Goal: Task Accomplishment & Management: Manage account settings

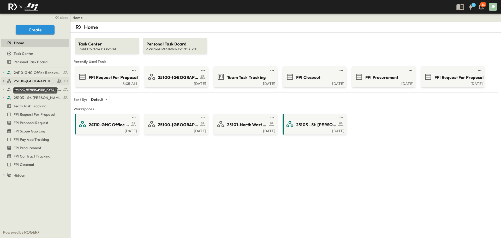
click at [28, 81] on span "25100-[GEOGRAPHIC_DATA]" at bounding box center [35, 80] width 42 height 5
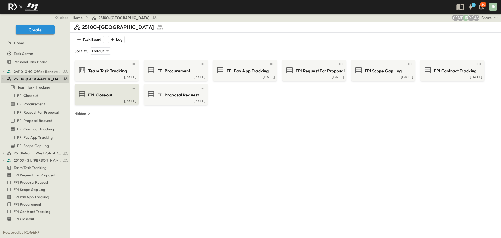
click at [107, 95] on span "FPI Closeout" at bounding box center [100, 95] width 24 height 6
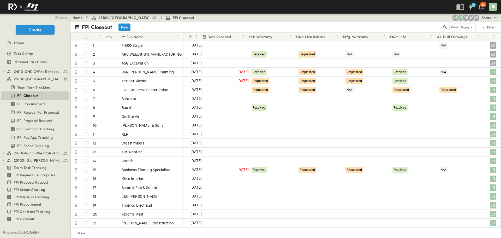
scroll to position [0, 93]
click at [452, 55] on div at bounding box center [462, 54] width 46 height 8
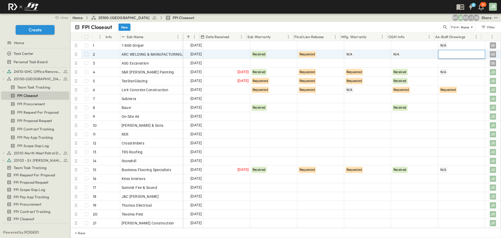
click at [469, 54] on div at bounding box center [461, 54] width 47 height 9
click at [445, 85] on span "Received" at bounding box center [444, 85] width 13 height 4
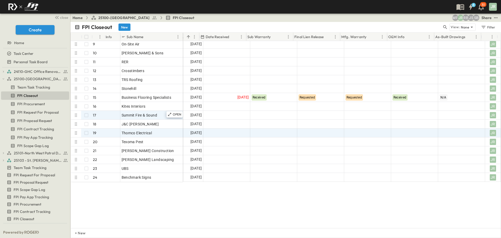
scroll to position [56, 93]
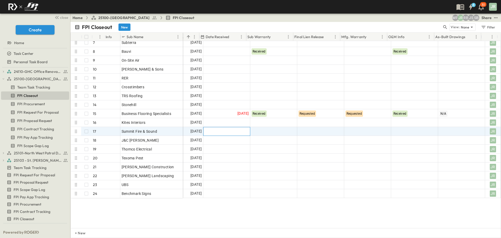
click at [228, 128] on div at bounding box center [227, 131] width 46 height 8
type input "**********"
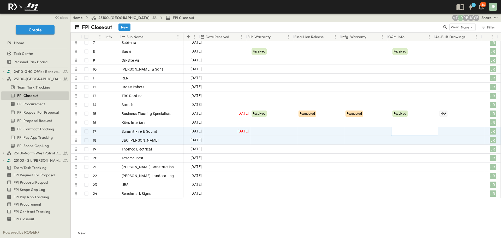
click at [393, 130] on div at bounding box center [415, 131] width 46 height 8
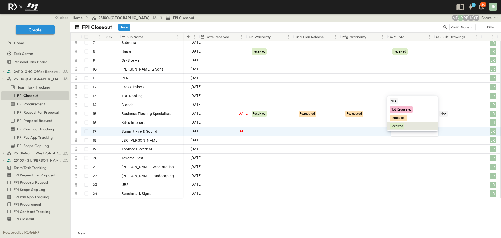
click at [401, 122] on div "Received" at bounding box center [413, 126] width 50 height 8
click at [440, 133] on div at bounding box center [462, 131] width 46 height 8
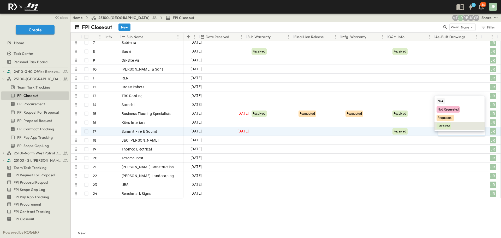
click at [442, 126] on span "Received" at bounding box center [444, 126] width 13 height 4
click at [275, 132] on div at bounding box center [274, 131] width 46 height 8
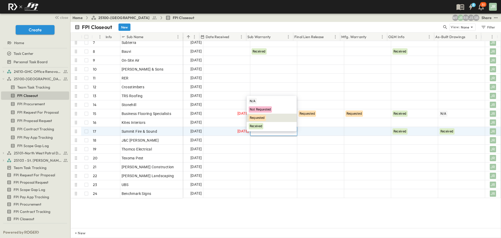
click at [262, 118] on span "Requested" at bounding box center [257, 118] width 15 height 4
click at [313, 128] on div at bounding box center [321, 131] width 46 height 8
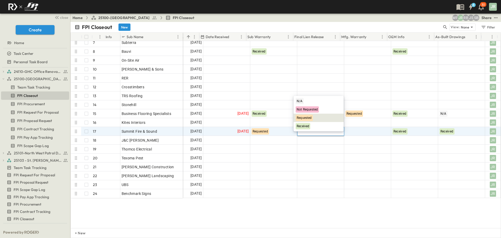
click at [303, 117] on span "Requested" at bounding box center [304, 118] width 15 height 4
click at [363, 130] on div at bounding box center [368, 131] width 46 height 8
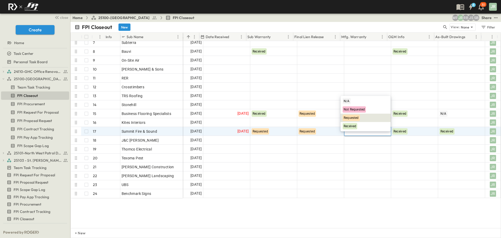
click at [350, 117] on span "Requested" at bounding box center [351, 118] width 15 height 4
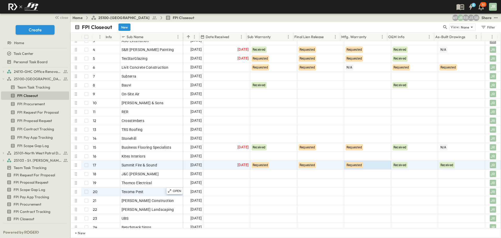
scroll to position [26, 93]
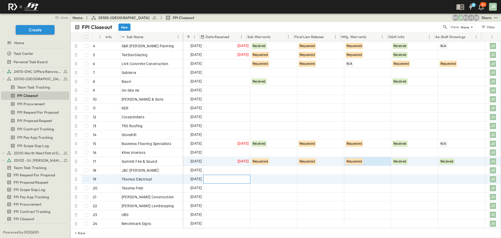
click at [219, 180] on div at bounding box center [227, 179] width 46 height 8
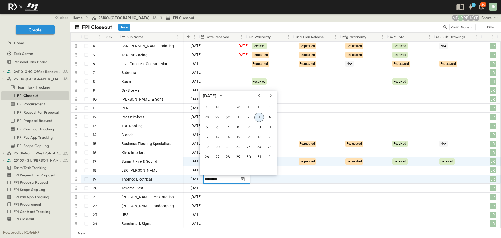
type input "**********"
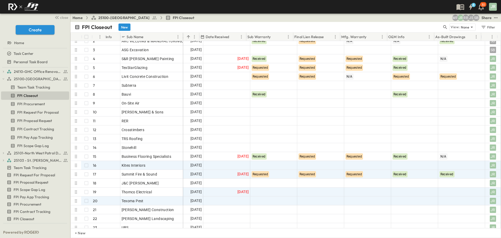
scroll to position [82, 93]
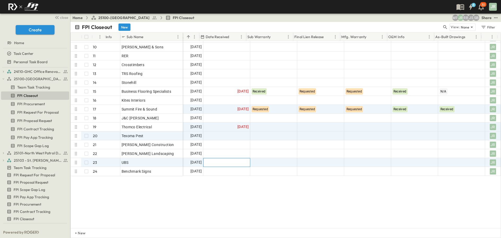
click at [220, 158] on div at bounding box center [227, 162] width 46 height 8
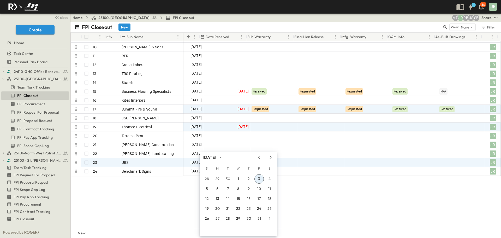
scroll to position [0, 93]
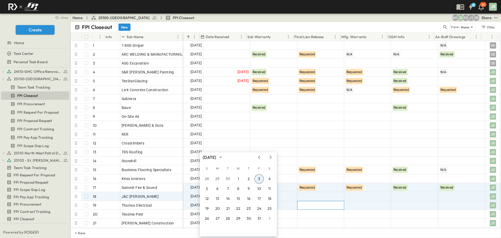
click at [299, 204] on div at bounding box center [321, 205] width 46 height 8
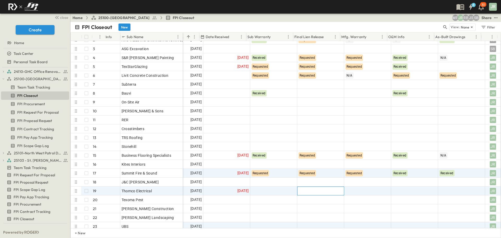
scroll to position [78, 93]
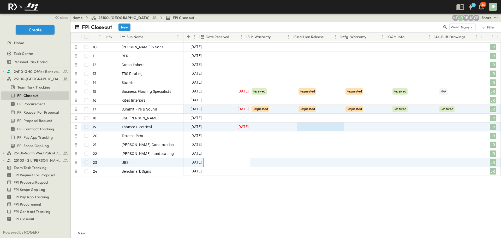
click at [206, 159] on div at bounding box center [227, 162] width 46 height 8
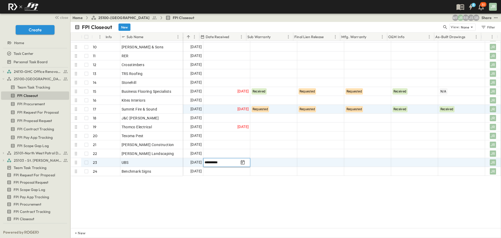
type input "**********"
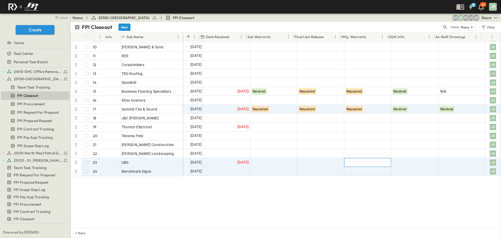
click at [363, 159] on div at bounding box center [368, 162] width 46 height 8
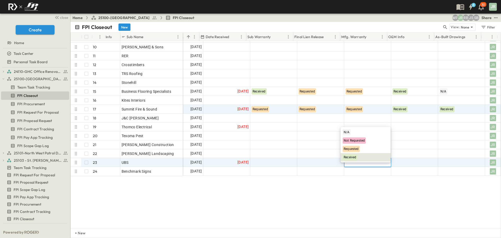
click at [355, 156] on span "Received" at bounding box center [350, 157] width 13 height 4
click at [450, 158] on div at bounding box center [462, 162] width 46 height 8
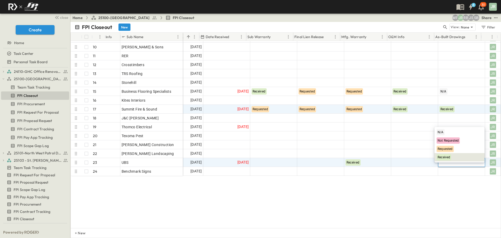
click at [447, 154] on div "Received" at bounding box center [460, 157] width 50 height 8
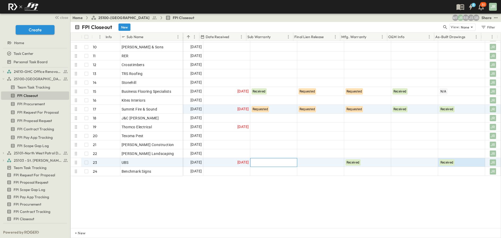
click at [285, 164] on div at bounding box center [274, 162] width 46 height 8
click at [281, 163] on div at bounding box center [273, 162] width 47 height 9
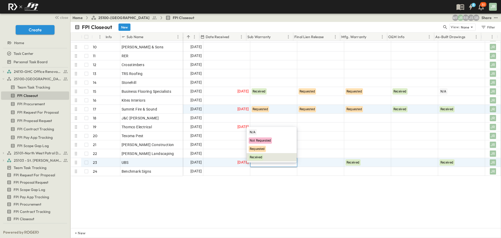
click at [266, 158] on div "Received" at bounding box center [272, 157] width 50 height 8
click at [320, 161] on div at bounding box center [321, 162] width 46 height 8
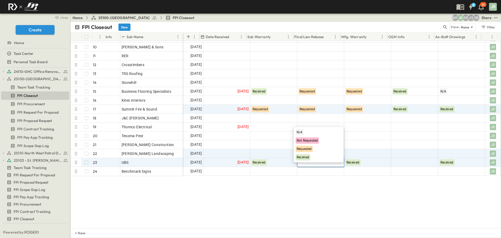
click at [299, 151] on div "Requested" at bounding box center [304, 149] width 17 height 6
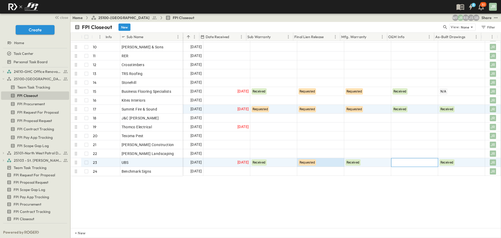
click at [405, 162] on div at bounding box center [415, 162] width 46 height 8
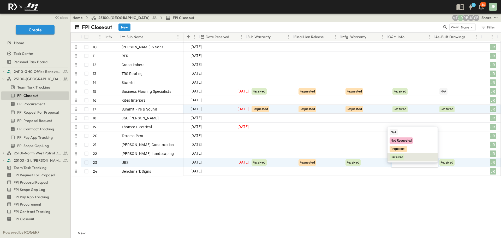
click at [401, 157] on span "Received" at bounding box center [397, 157] width 13 height 4
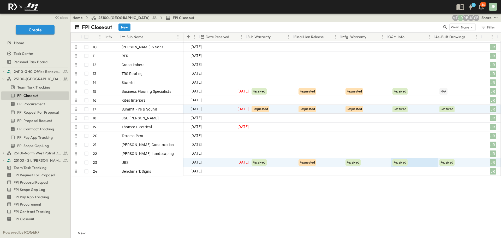
click at [395, 185] on div "Subterra 7 OPEN Subterra Bauvi 8 OPEN Bauvi On-Site Air 9 OPEN On-Site Air Lope…" at bounding box center [286, 134] width 430 height 187
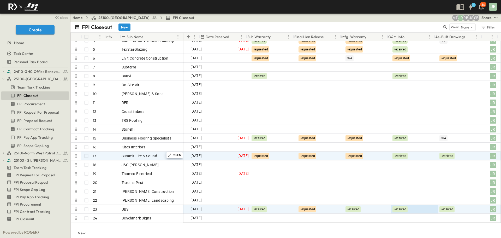
scroll to position [30, 93]
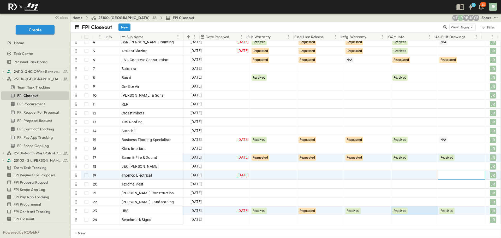
click at [446, 174] on div at bounding box center [462, 175] width 46 height 8
click at [446, 171] on span "Received" at bounding box center [444, 170] width 13 height 4
click at [401, 177] on div at bounding box center [415, 175] width 46 height 8
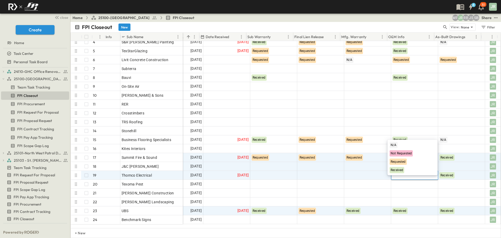
click at [401, 170] on span "Received" at bounding box center [397, 170] width 13 height 4
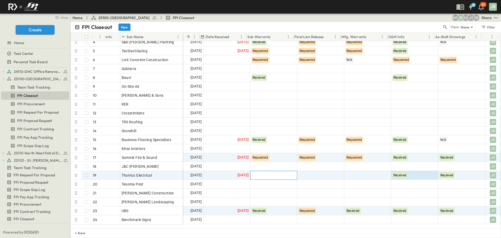
click at [286, 175] on div at bounding box center [274, 175] width 46 height 8
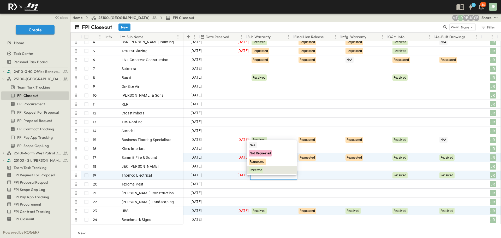
click at [264, 169] on div "Received" at bounding box center [272, 170] width 50 height 8
click at [331, 175] on div at bounding box center [321, 175] width 46 height 8
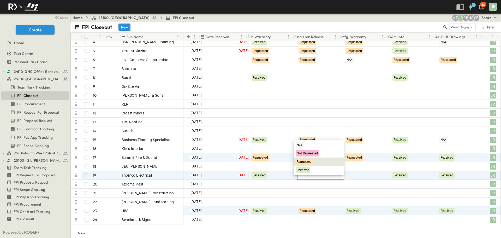
click at [312, 163] on span "Requested" at bounding box center [304, 162] width 15 height 4
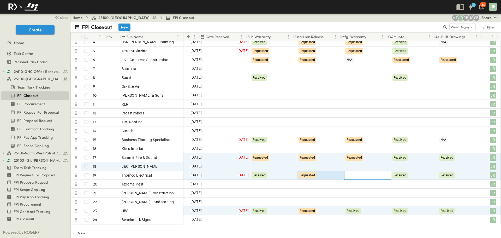
click at [374, 178] on div at bounding box center [368, 175] width 46 height 8
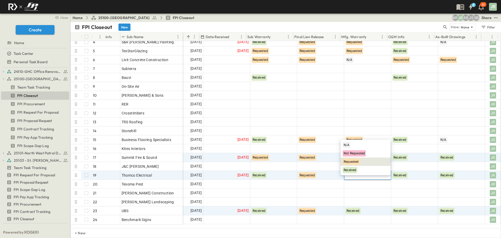
click at [351, 160] on span "Requested" at bounding box center [351, 162] width 15 height 4
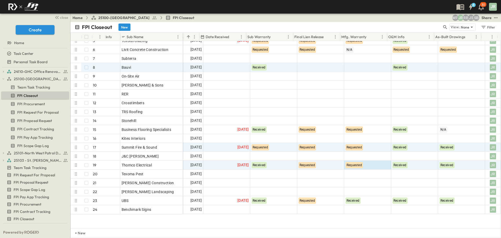
scroll to position [0, 93]
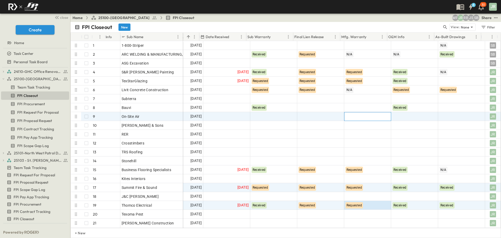
click at [368, 118] on div at bounding box center [368, 116] width 46 height 8
click at [351, 146] on span "Received" at bounding box center [350, 147] width 13 height 4
click at [409, 115] on div at bounding box center [415, 116] width 46 height 8
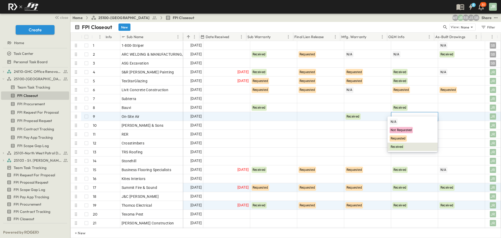
click at [399, 146] on span "Received" at bounding box center [397, 147] width 13 height 4
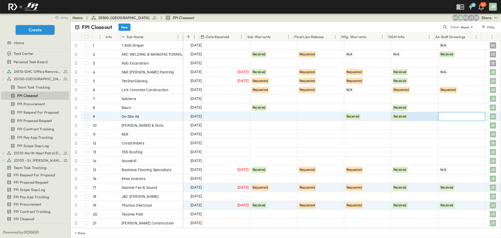
click at [444, 120] on div at bounding box center [462, 116] width 46 height 8
drag, startPoint x: 445, startPoint y: 137, endPoint x: 342, endPoint y: 117, distance: 104.4
click at [445, 137] on span "Requested" at bounding box center [445, 139] width 15 height 4
click at [313, 117] on div at bounding box center [321, 116] width 46 height 8
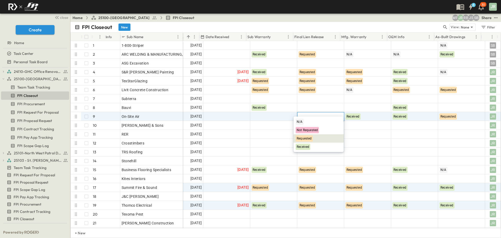
drag, startPoint x: 305, startPoint y: 138, endPoint x: 270, endPoint y: 119, distance: 39.4
click at [304, 138] on span "Requested" at bounding box center [304, 139] width 15 height 4
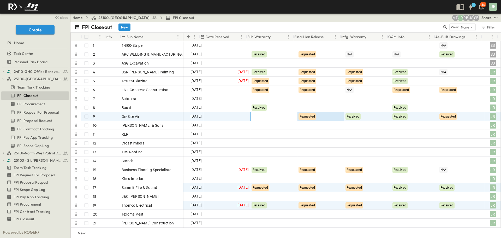
click at [262, 114] on div at bounding box center [274, 116] width 46 height 8
click at [262, 137] on span "Requested" at bounding box center [257, 139] width 15 height 4
click at [223, 116] on div at bounding box center [227, 116] width 46 height 8
click at [223, 116] on input "text" at bounding box center [222, 116] width 34 height 5
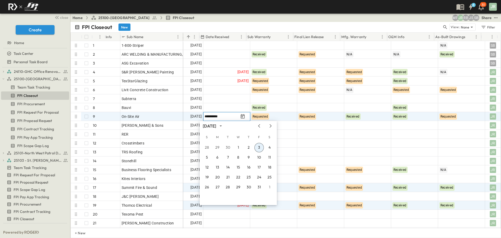
type input "**********"
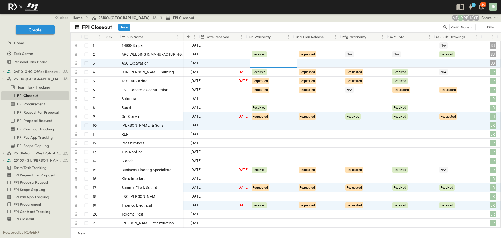
click at [266, 64] on div at bounding box center [274, 63] width 46 height 8
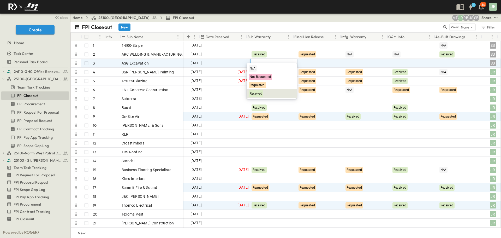
click at [258, 93] on span "Received" at bounding box center [256, 94] width 13 height 4
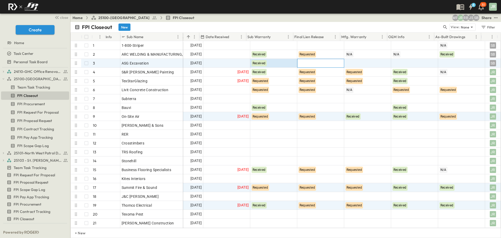
click at [311, 65] on div at bounding box center [321, 63] width 46 height 8
click at [304, 85] on span "Requested" at bounding box center [304, 85] width 15 height 4
click at [357, 62] on div at bounding box center [368, 63] width 46 height 8
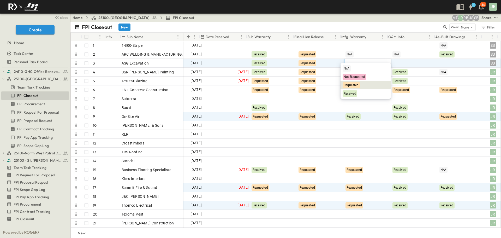
click at [354, 84] on span "Requested" at bounding box center [351, 85] width 15 height 4
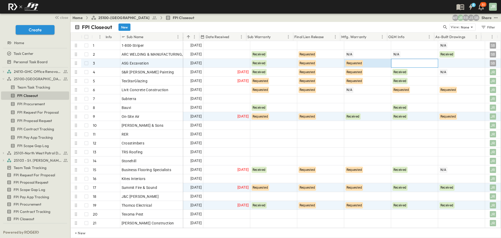
click at [399, 60] on div at bounding box center [415, 63] width 46 height 8
click at [398, 83] on div "Requested" at bounding box center [398, 85] width 17 height 6
click at [441, 65] on div at bounding box center [462, 63] width 46 height 8
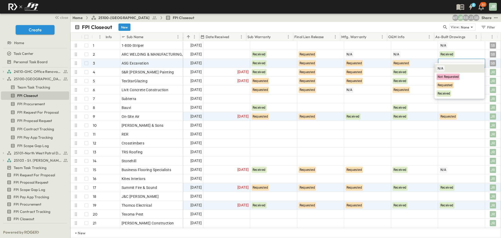
click at [444, 69] on div "N/A" at bounding box center [441, 68] width 8 height 6
click at [408, 62] on div "Requested" at bounding box center [415, 63] width 46 height 8
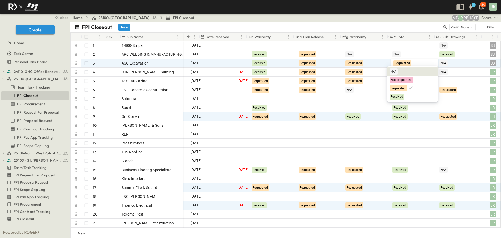
click at [409, 71] on div "N/A" at bounding box center [413, 71] width 50 height 8
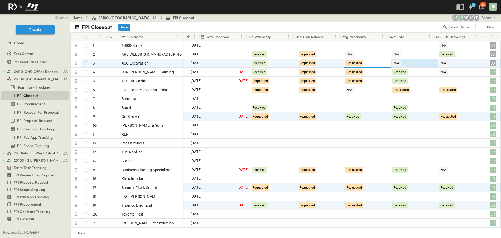
click at [365, 62] on div "Requested" at bounding box center [368, 63] width 46 height 8
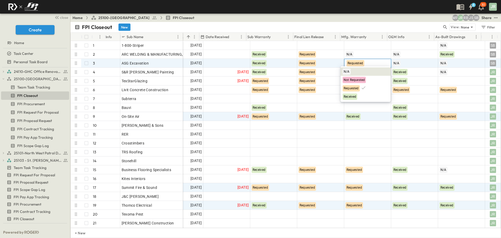
click at [350, 71] on div "N/A" at bounding box center [347, 71] width 8 height 6
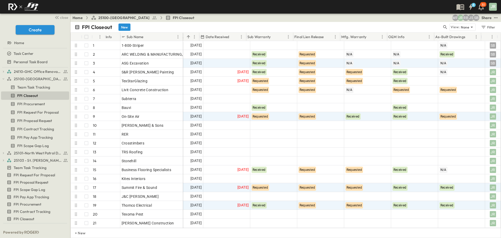
click at [315, 22] on div "FPI Closeout New View: None Filter" at bounding box center [285, 27] width 431 height 10
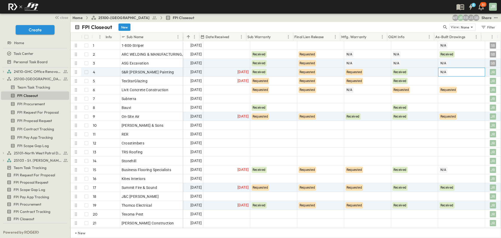
click at [449, 75] on div "N/A" at bounding box center [462, 72] width 46 height 8
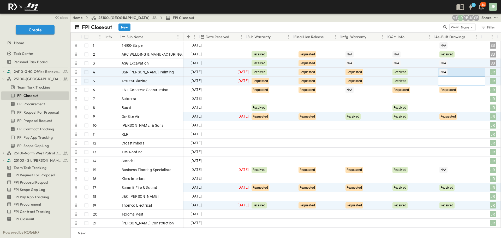
click at [443, 80] on div at bounding box center [462, 81] width 46 height 8
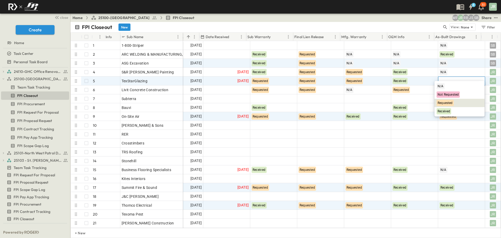
click at [442, 101] on div "Requested" at bounding box center [445, 103] width 17 height 6
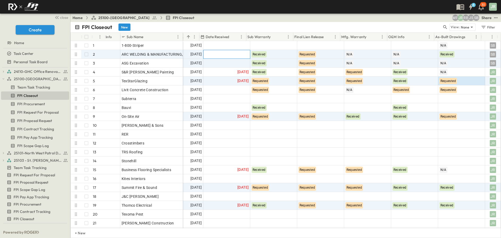
click at [234, 52] on div at bounding box center [227, 54] width 46 height 8
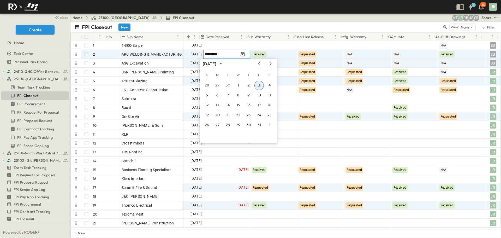
type input "**********"
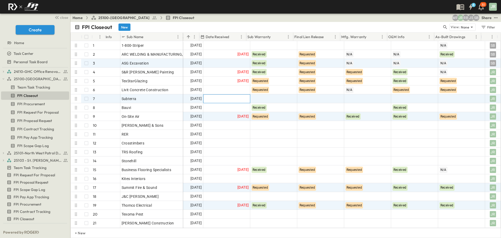
click at [229, 98] on div at bounding box center [227, 99] width 46 height 8
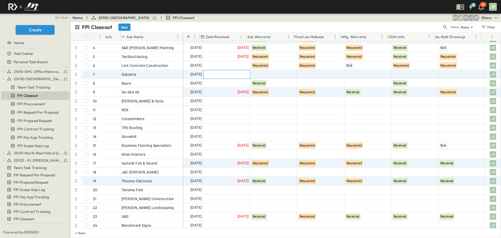
scroll to position [26, 93]
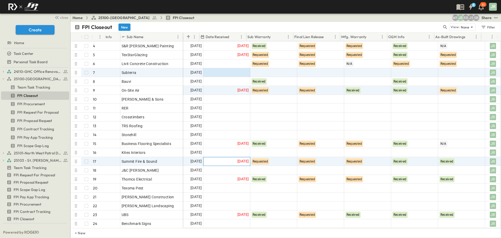
click at [245, 157] on div "09/29/2025" at bounding box center [227, 161] width 46 height 8
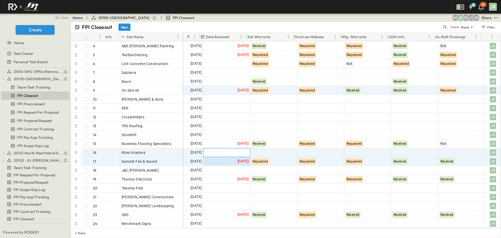
click at [235, 151] on div at bounding box center [227, 152] width 46 height 8
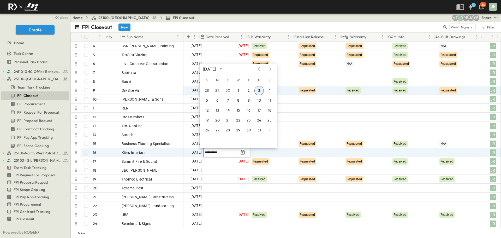
type input "**********"
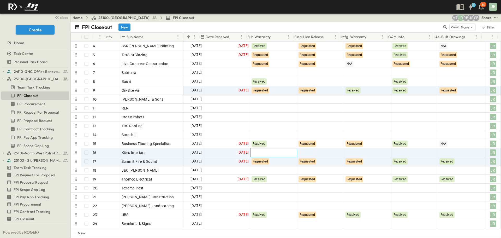
click at [268, 153] on div at bounding box center [274, 152] width 46 height 8
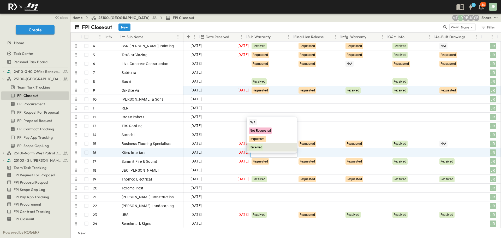
click at [263, 148] on div "Received" at bounding box center [256, 147] width 15 height 6
click at [327, 150] on div at bounding box center [321, 152] width 46 height 8
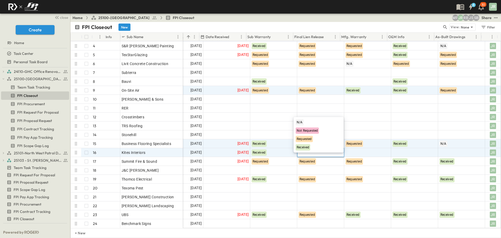
click at [317, 143] on div "Requested" at bounding box center [319, 139] width 50 height 8
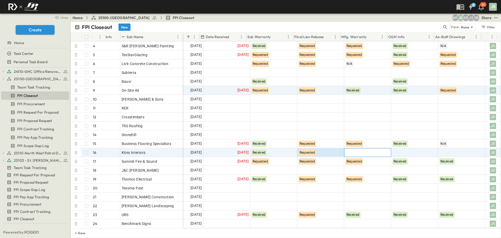
click at [366, 150] on div at bounding box center [368, 152] width 46 height 8
click at [359, 146] on div "Received" at bounding box center [366, 147] width 50 height 8
click at [408, 153] on div at bounding box center [415, 152] width 46 height 8
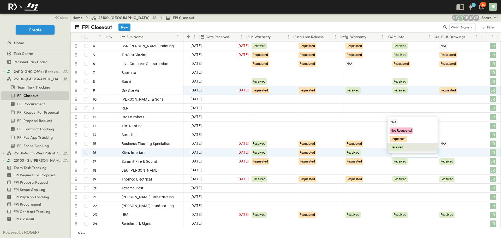
click at [399, 150] on div "Received" at bounding box center [397, 147] width 15 height 6
click at [452, 150] on div at bounding box center [462, 152] width 46 height 8
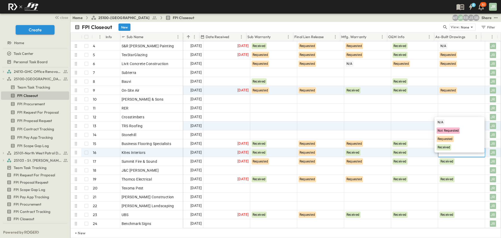
click at [440, 121] on span "N/A" at bounding box center [441, 122] width 6 height 4
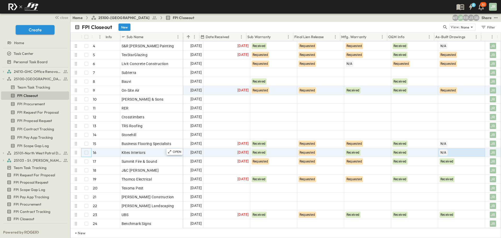
click at [84, 153] on div at bounding box center [86, 152] width 10 height 8
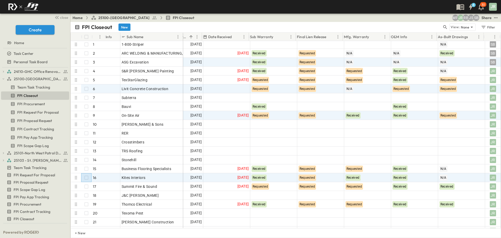
scroll to position [0, 91]
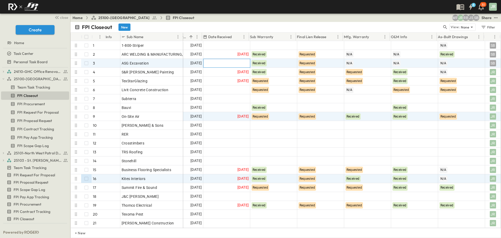
click at [238, 61] on div at bounding box center [227, 63] width 46 height 8
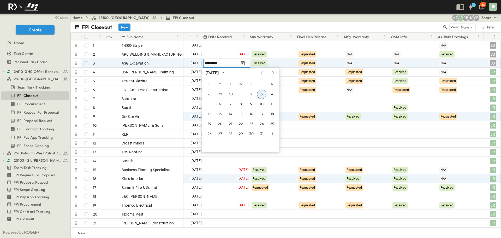
click at [232, 61] on input "**********" at bounding box center [222, 63] width 34 height 5
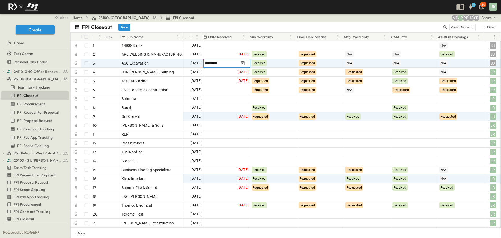
type input "**********"
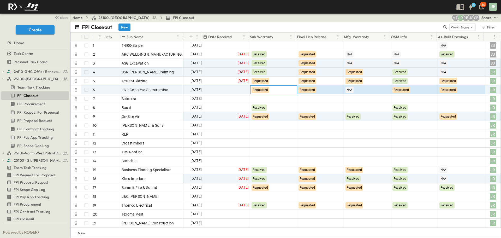
drag, startPoint x: 273, startPoint y: 90, endPoint x: 452, endPoint y: 86, distance: 178.6
click at [452, 86] on div "08/12/2025 Requested Requested N/A Requested Requested JR" at bounding box center [297, 89] width 407 height 9
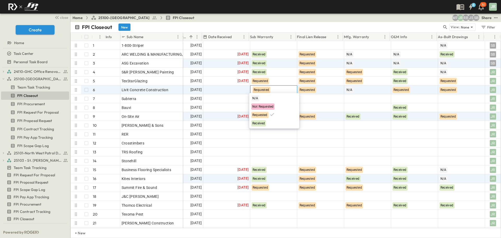
click at [415, 24] on div "FPI Closeout New" at bounding box center [259, 26] width 368 height 7
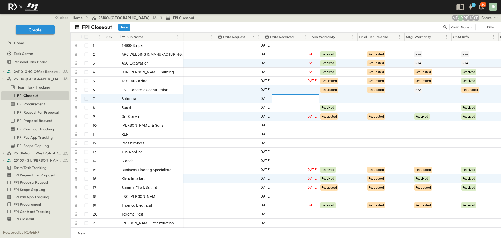
scroll to position [0, 0]
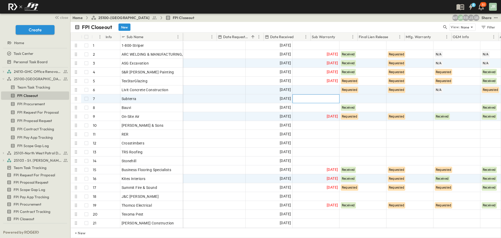
drag, startPoint x: 221, startPoint y: 102, endPoint x: 199, endPoint y: 102, distance: 21.2
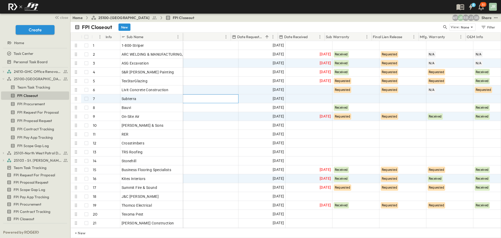
scroll to position [0, 93]
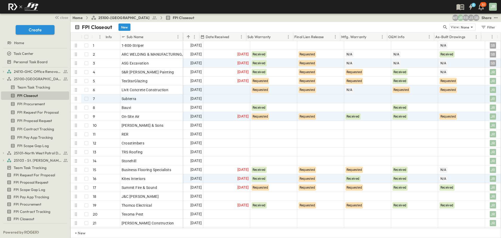
drag, startPoint x: 276, startPoint y: 97, endPoint x: 329, endPoint y: 95, distance: 53.3
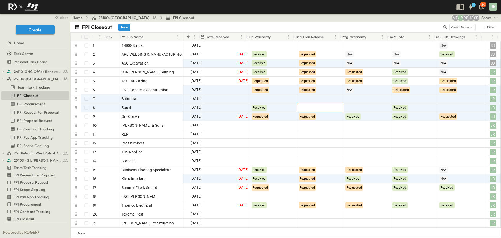
click at [330, 108] on div at bounding box center [321, 107] width 46 height 8
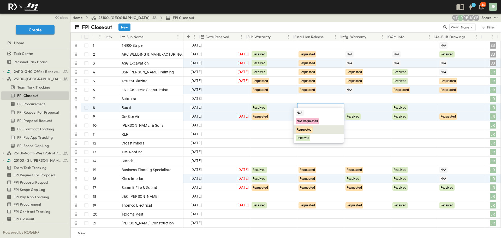
click at [312, 131] on span "Requested" at bounding box center [304, 130] width 15 height 4
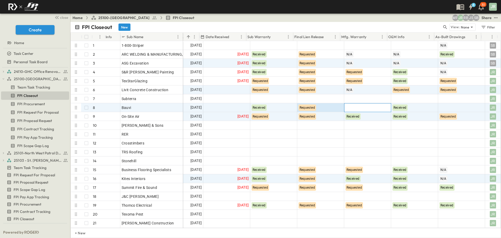
click at [355, 109] on div at bounding box center [368, 107] width 46 height 8
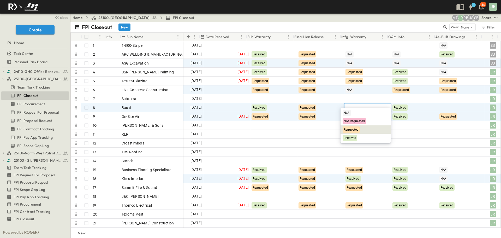
click at [352, 130] on span "Requested" at bounding box center [351, 130] width 15 height 4
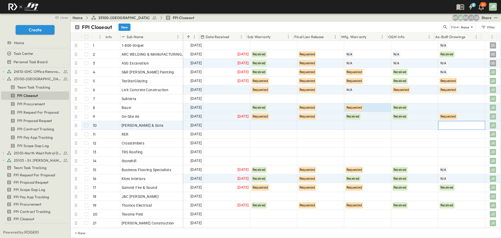
click at [465, 127] on div at bounding box center [462, 125] width 46 height 8
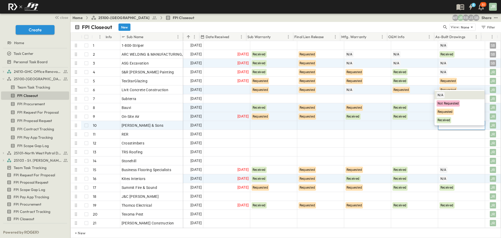
click at [442, 96] on span "N/A" at bounding box center [441, 95] width 6 height 4
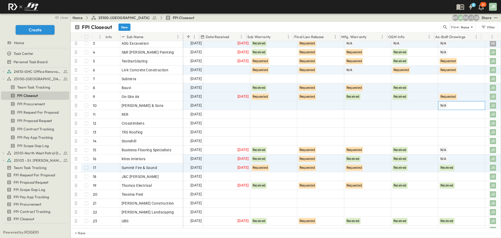
scroll to position [82, 93]
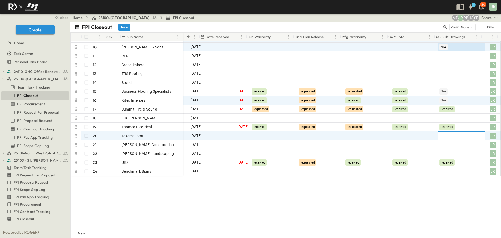
click at [444, 133] on div at bounding box center [462, 136] width 46 height 8
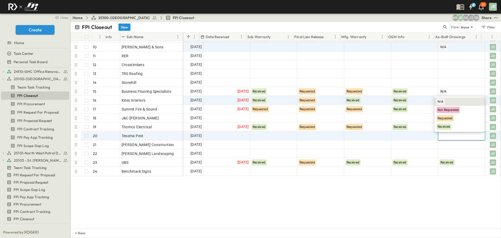
click at [439, 98] on div "N/A" at bounding box center [441, 101] width 8 height 6
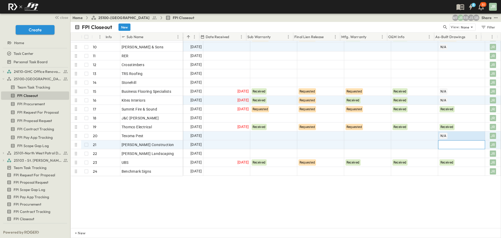
click at [444, 140] on div at bounding box center [462, 144] width 46 height 8
click at [445, 188] on div "Bauvi 8 OPEN Bauvi On-Site Air 9 OPEN On-Site Air Lopez & Sons 10 OPEN Lopez & …" at bounding box center [286, 134] width 430 height 187
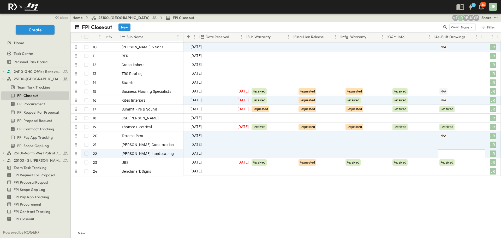
click at [449, 149] on div at bounding box center [462, 153] width 46 height 8
click at [440, 119] on span "N/A" at bounding box center [441, 119] width 6 height 4
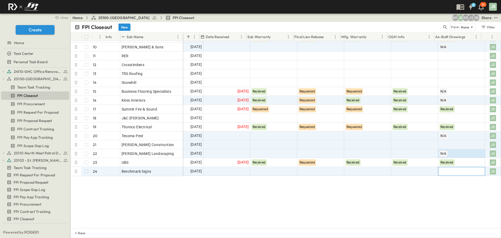
click at [456, 167] on div at bounding box center [462, 171] width 46 height 8
click at [443, 139] on div "N/A" at bounding box center [441, 137] width 8 height 6
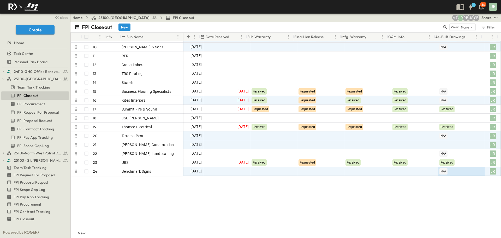
click at [437, 196] on div "Bauvi 8 OPEN Bauvi On-Site Air 9 OPEN On-Site Air Lopez & Sons 10 OPEN Lopez & …" at bounding box center [286, 134] width 430 height 187
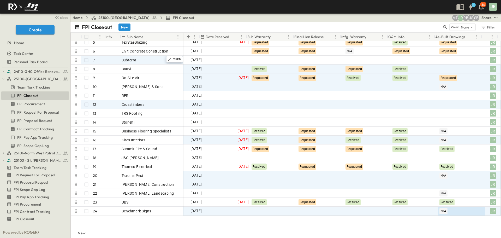
scroll to position [0, 93]
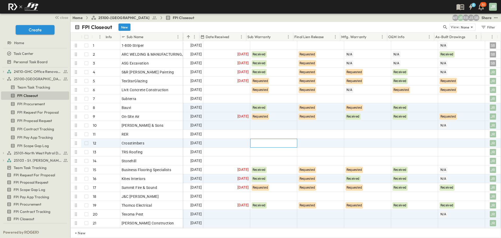
click at [264, 144] on div at bounding box center [274, 143] width 46 height 8
click at [252, 108] on div "N/A Not Requested Requested Received" at bounding box center [272, 126] width 50 height 36
click at [253, 113] on span "N/A" at bounding box center [253, 113] width 6 height 4
click at [310, 141] on div at bounding box center [321, 143] width 46 height 8
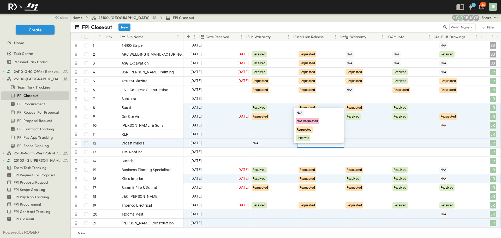
click at [301, 113] on span "N/A" at bounding box center [300, 113] width 6 height 4
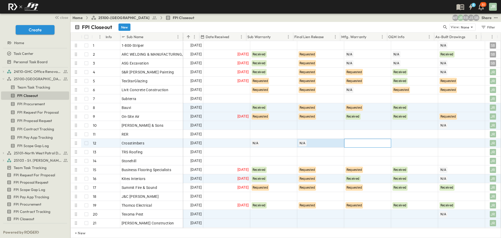
click at [353, 140] on div at bounding box center [368, 143] width 46 height 8
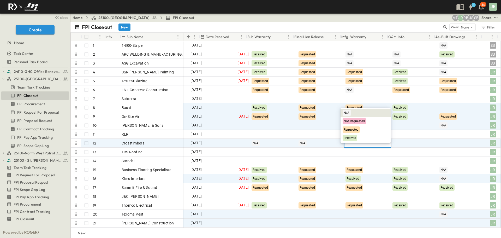
click at [346, 111] on span "N/A" at bounding box center [347, 113] width 6 height 4
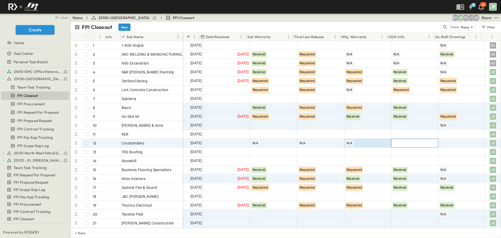
click at [404, 141] on div at bounding box center [415, 143] width 46 height 8
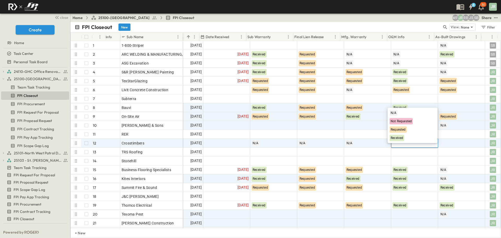
click at [394, 113] on span "N/A" at bounding box center [394, 113] width 6 height 4
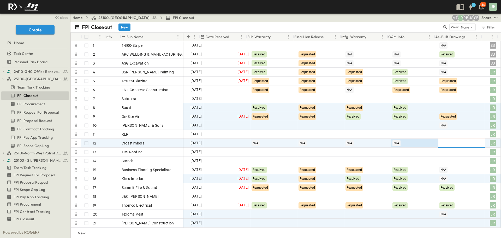
click at [445, 144] on div at bounding box center [462, 143] width 46 height 8
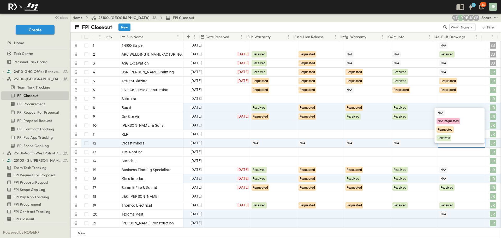
click at [439, 112] on span "N/A" at bounding box center [441, 113] width 6 height 4
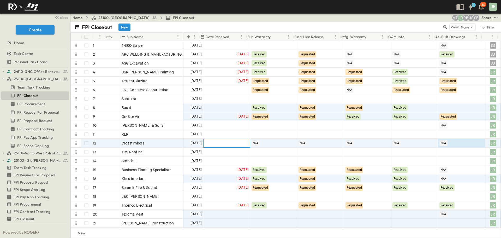
click at [208, 143] on div at bounding box center [227, 143] width 46 height 8
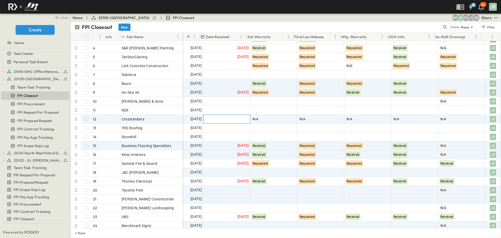
scroll to position [26, 93]
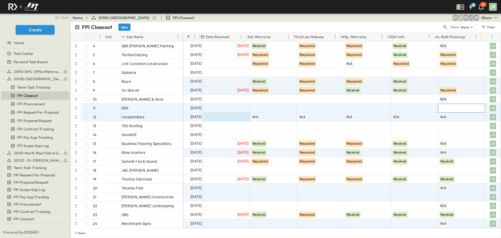
click at [469, 107] on div at bounding box center [462, 108] width 46 height 8
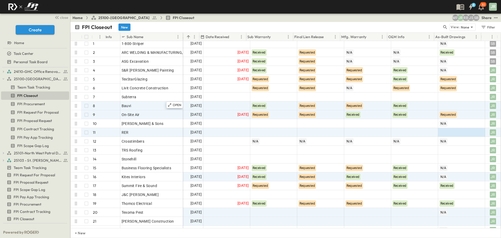
scroll to position [0, 93]
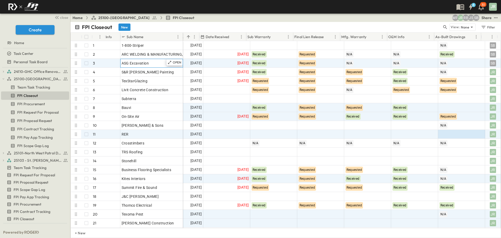
click at [141, 62] on span "ASG Excavation" at bounding box center [135, 63] width 27 height 5
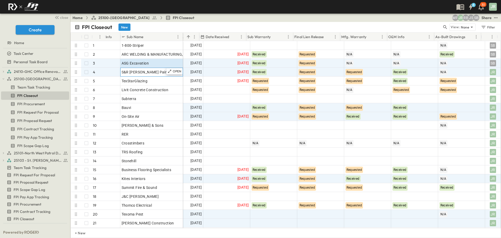
click at [158, 70] on div "S&R Trice Painting" at bounding box center [152, 71] width 60 height 7
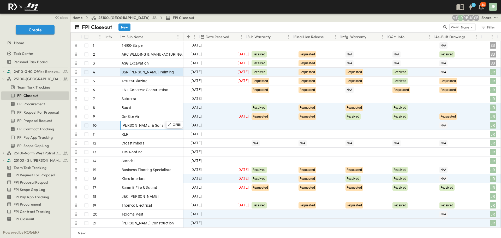
click at [147, 124] on div "Lopez & Sons" at bounding box center [152, 125] width 60 height 7
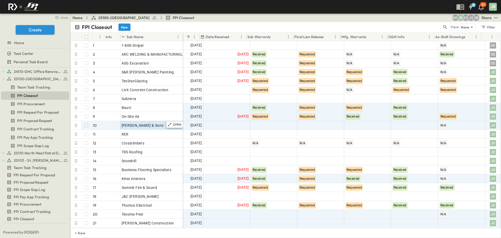
click at [71, 125] on div "Lopez & Sons" at bounding box center [76, 125] width 10 height 5
click at [74, 125] on icon at bounding box center [75, 125] width 5 height 5
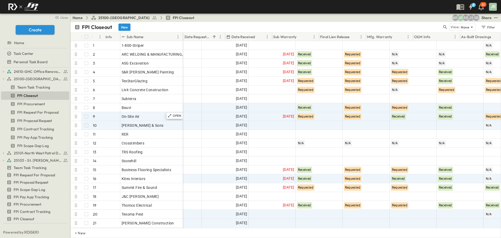
scroll to position [0, 0]
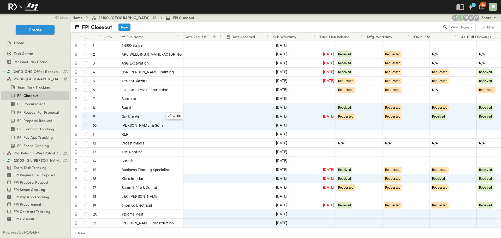
drag, startPoint x: 77, startPoint y: 126, endPoint x: 78, endPoint y: 118, distance: 7.6
click at [78, 118] on div "1-800-Striper 1 OPEN 1-800-Striper ARC WELDING & MANUFACTURING, LLC 2 OPEN ARC …" at bounding box center [127, 147] width 112 height 213
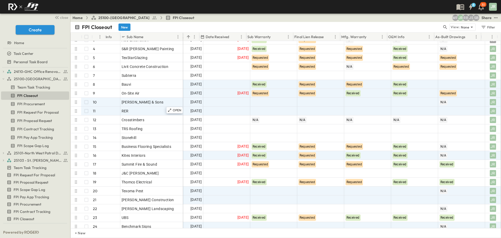
scroll to position [26, 93]
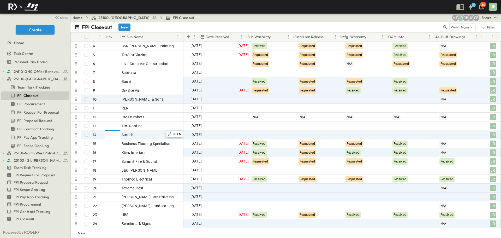
click at [111, 136] on div at bounding box center [112, 135] width 16 height 8
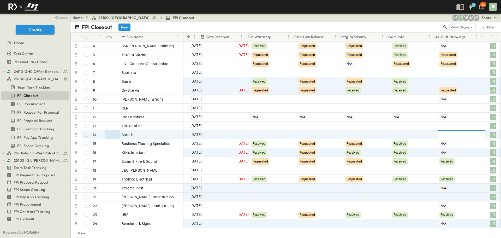
click at [440, 137] on div at bounding box center [462, 135] width 46 height 8
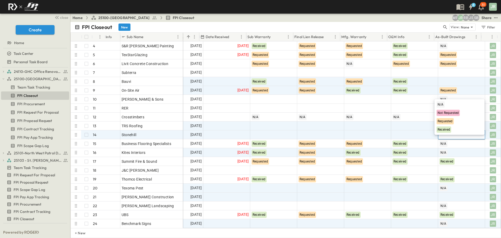
click at [444, 104] on div "N/A" at bounding box center [441, 104] width 8 height 6
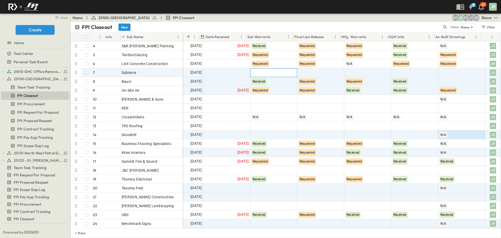
click at [281, 75] on div at bounding box center [274, 72] width 46 height 8
click at [444, 75] on div at bounding box center [462, 72] width 46 height 8
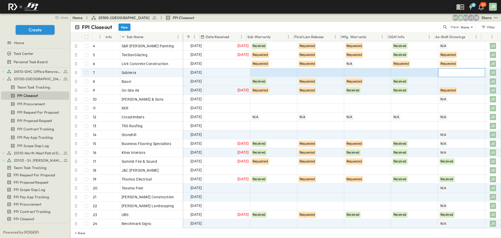
click at [444, 74] on div at bounding box center [462, 72] width 46 height 8
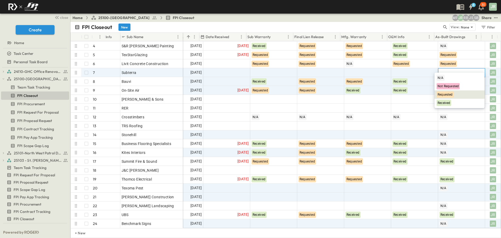
click at [446, 96] on span "Requested" at bounding box center [445, 95] width 15 height 4
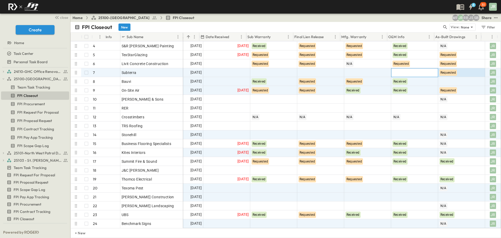
click at [419, 72] on div at bounding box center [415, 72] width 46 height 8
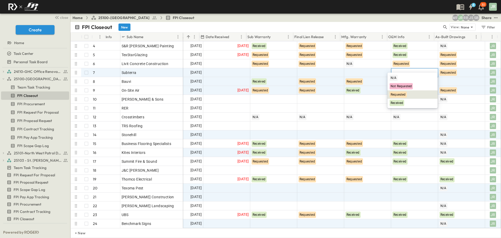
drag, startPoint x: 412, startPoint y: 96, endPoint x: 376, endPoint y: 79, distance: 39.6
click at [412, 96] on div "Requested" at bounding box center [413, 94] width 50 height 8
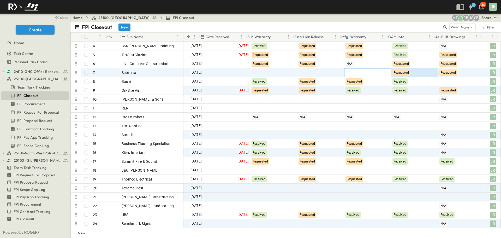
click at [351, 70] on div at bounding box center [368, 72] width 46 height 8
click at [353, 95] on span "Requested" at bounding box center [351, 95] width 15 height 4
click at [308, 69] on div at bounding box center [321, 72] width 46 height 8
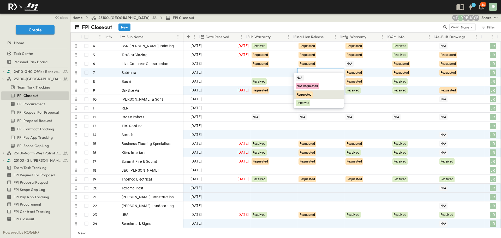
click at [316, 94] on div "Requested" at bounding box center [319, 94] width 50 height 8
click at [269, 74] on div at bounding box center [274, 72] width 46 height 8
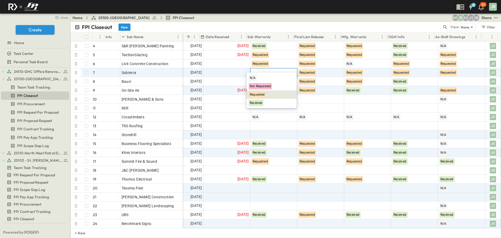
click at [271, 93] on div "Requested" at bounding box center [272, 94] width 50 height 8
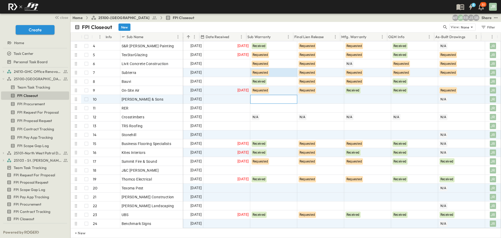
click at [254, 99] on div at bounding box center [274, 99] width 46 height 8
click at [258, 121] on span "Requested" at bounding box center [257, 121] width 15 height 4
click at [313, 99] on div at bounding box center [321, 99] width 46 height 8
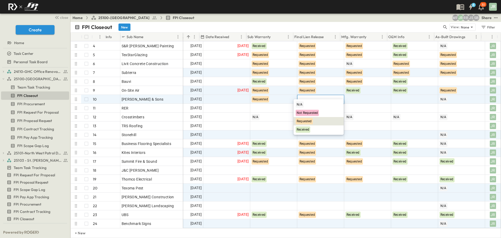
click at [311, 120] on span "Requested" at bounding box center [304, 121] width 15 height 4
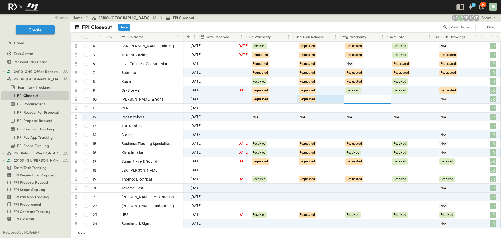
click at [356, 101] on div at bounding box center [368, 99] width 46 height 8
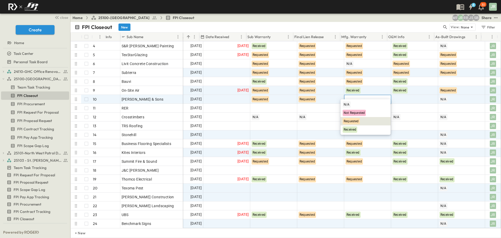
click at [352, 119] on div "Requested" at bounding box center [351, 121] width 17 height 6
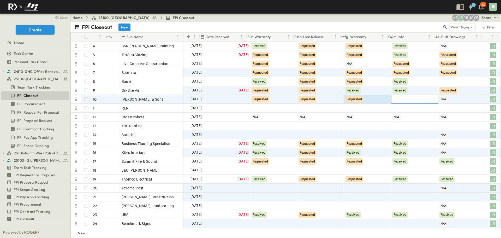
click at [399, 99] on div at bounding box center [415, 99] width 46 height 8
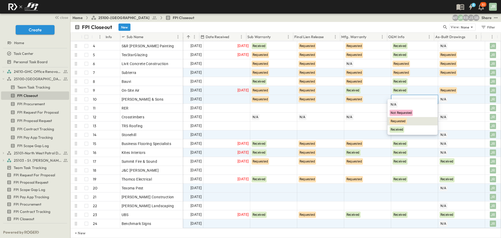
click at [393, 124] on div "Requested" at bounding box center [398, 121] width 17 height 6
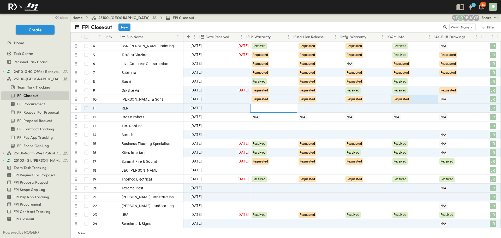
click at [275, 109] on div at bounding box center [274, 108] width 46 height 8
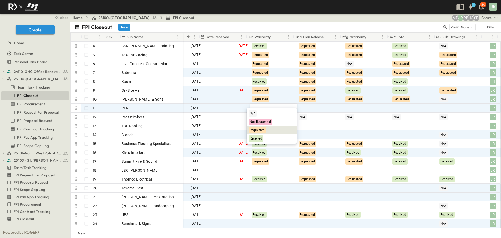
click at [271, 127] on div "Requested" at bounding box center [272, 130] width 50 height 8
click at [312, 106] on div at bounding box center [321, 108] width 46 height 8
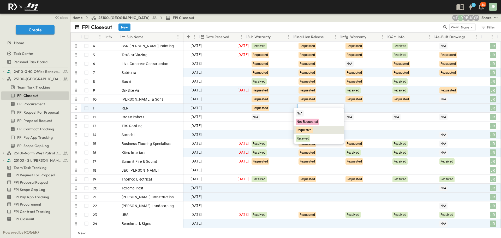
click at [309, 128] on div "Requested" at bounding box center [304, 130] width 17 height 6
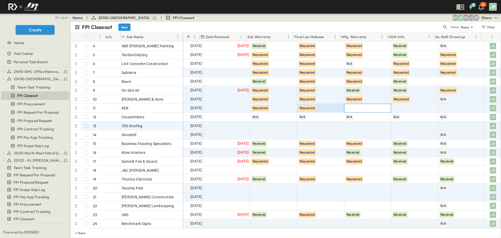
click at [351, 107] on div at bounding box center [368, 108] width 46 height 8
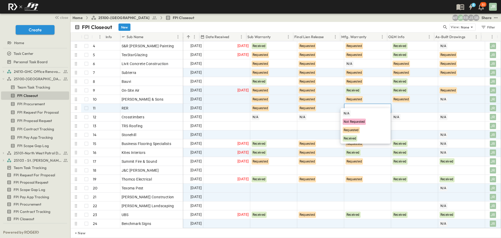
drag, startPoint x: 347, startPoint y: 127, endPoint x: 390, endPoint y: 111, distance: 45.6
click at [347, 127] on div "Requested" at bounding box center [351, 130] width 17 height 6
click at [401, 106] on div at bounding box center [415, 108] width 46 height 8
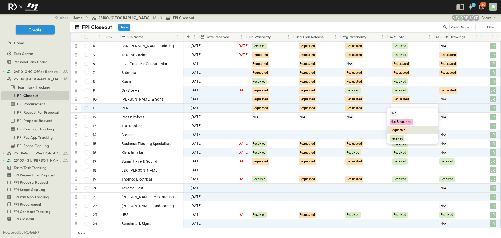
click at [400, 127] on div "Requested" at bounding box center [398, 130] width 17 height 6
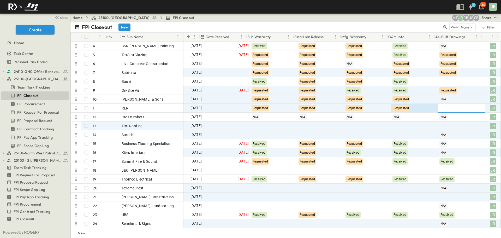
click at [439, 104] on div at bounding box center [462, 108] width 46 height 8
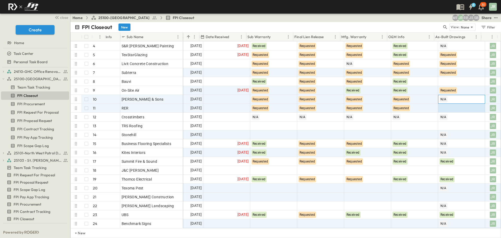
click at [444, 103] on div "N/A" at bounding box center [461, 99] width 47 height 9
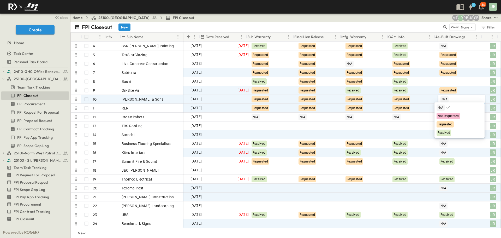
click at [446, 107] on icon at bounding box center [448, 106] width 5 height 5
click at [446, 107] on div at bounding box center [462, 108] width 46 height 8
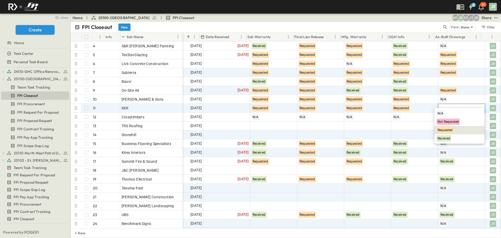
click at [448, 129] on span "Requested" at bounding box center [445, 130] width 15 height 4
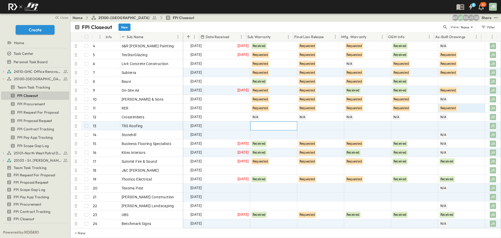
click at [274, 126] on div at bounding box center [274, 126] width 46 height 8
click at [265, 113] on span "Requested" at bounding box center [257, 112] width 15 height 4
click at [318, 125] on div at bounding box center [321, 126] width 46 height 8
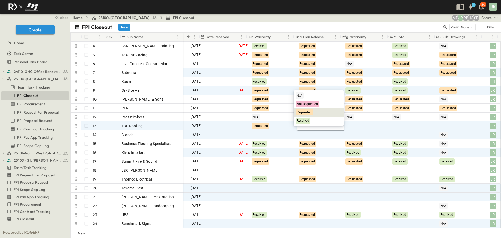
click at [307, 109] on div "Requested" at bounding box center [319, 112] width 50 height 8
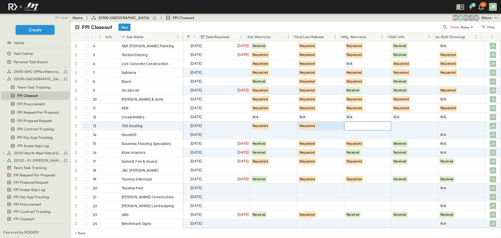
click at [362, 128] on div at bounding box center [368, 126] width 46 height 8
click at [357, 112] on span "Requested" at bounding box center [351, 112] width 15 height 4
click at [401, 123] on div at bounding box center [415, 126] width 46 height 8
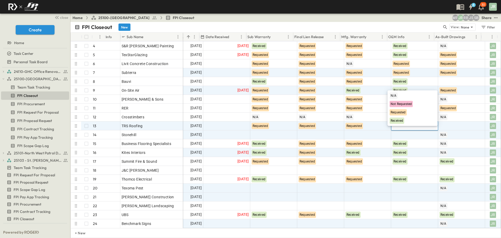
click at [401, 112] on span "Requested" at bounding box center [398, 112] width 15 height 4
click at [449, 127] on div at bounding box center [462, 126] width 46 height 8
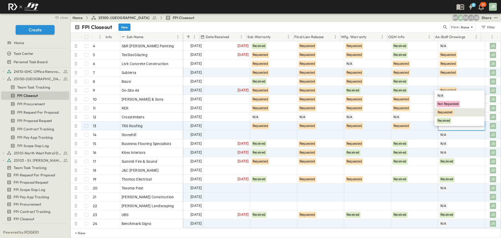
click at [444, 114] on span "Requested" at bounding box center [445, 112] width 15 height 4
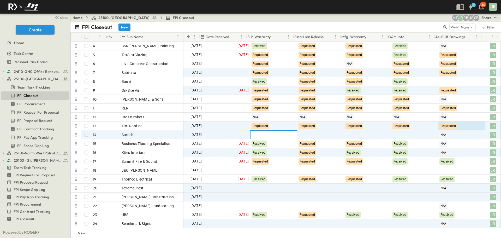
click at [272, 133] on div at bounding box center [274, 135] width 46 height 8
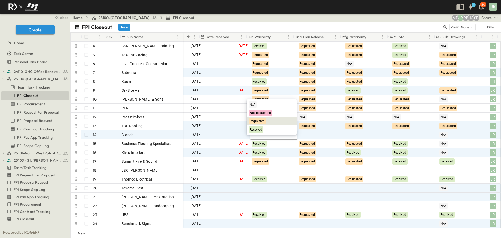
click at [273, 119] on div "Requested" at bounding box center [272, 121] width 50 height 8
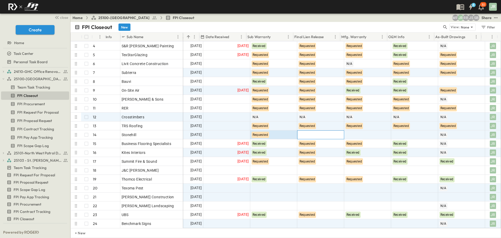
click at [322, 131] on div at bounding box center [321, 135] width 46 height 8
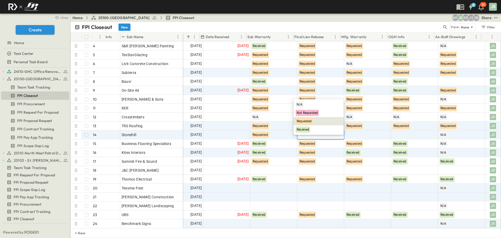
click at [311, 119] on div "Requested" at bounding box center [304, 121] width 17 height 6
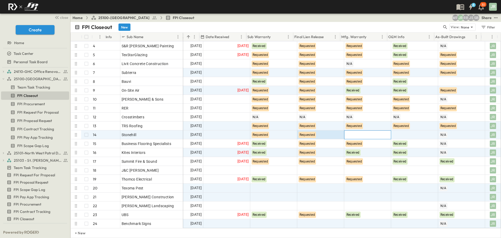
click at [359, 136] on div at bounding box center [368, 135] width 46 height 8
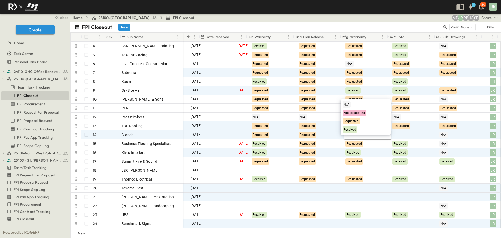
click at [352, 121] on span "Requested" at bounding box center [351, 121] width 15 height 4
click at [402, 133] on div at bounding box center [415, 135] width 46 height 8
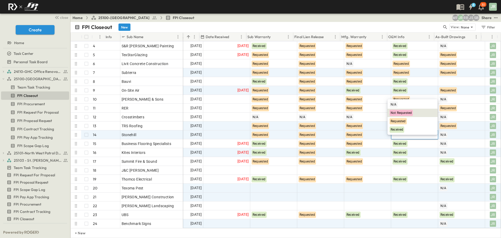
click at [394, 115] on div "Not Requested" at bounding box center [401, 113] width 23 height 6
click at [403, 132] on div "Not Requested" at bounding box center [406, 135] width 24 height 6
click at [400, 119] on span "Requested" at bounding box center [398, 118] width 15 height 4
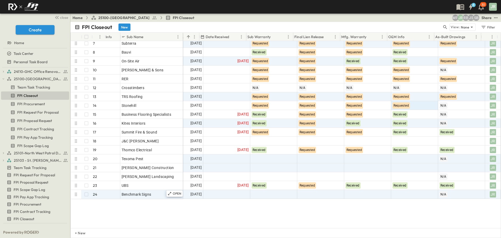
scroll to position [78, 93]
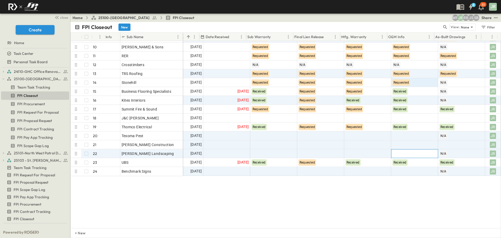
click at [402, 154] on div at bounding box center [415, 153] width 46 height 8
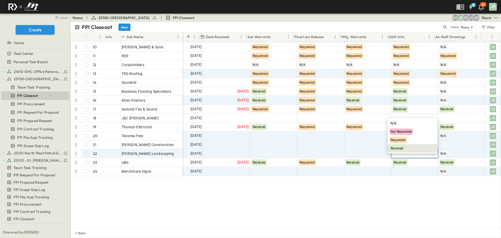
click at [398, 150] on div "Received" at bounding box center [397, 148] width 15 height 6
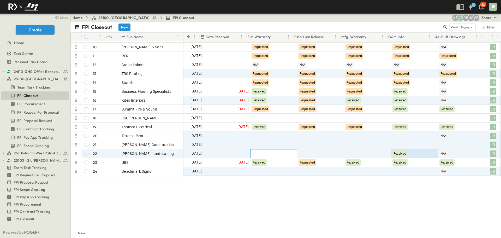
click at [267, 154] on div at bounding box center [274, 153] width 46 height 8
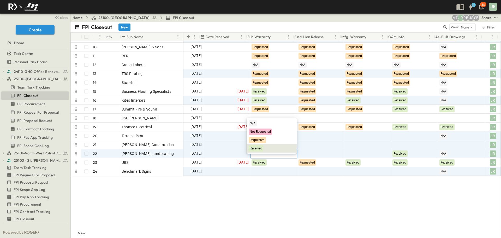
click at [260, 148] on span "Received" at bounding box center [256, 148] width 13 height 4
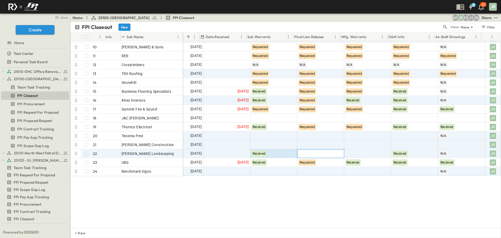
click at [318, 152] on div at bounding box center [321, 153] width 46 height 8
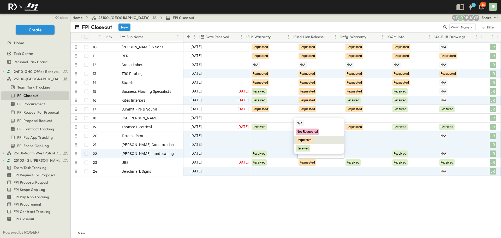
click at [307, 138] on div "Requested" at bounding box center [304, 140] width 17 height 6
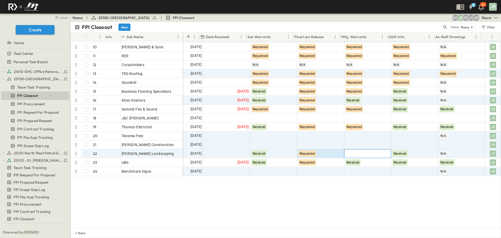
click at [369, 156] on div at bounding box center [368, 153] width 46 height 8
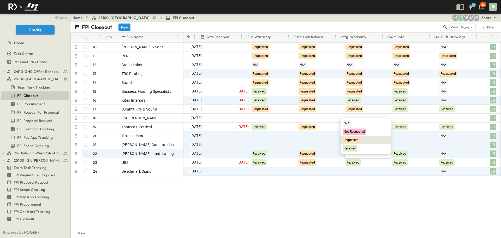
click at [356, 138] on span "Requested" at bounding box center [351, 140] width 15 height 4
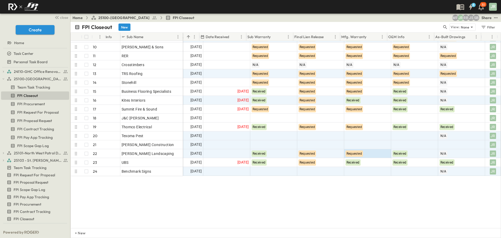
drag, startPoint x: 285, startPoint y: 189, endPoint x: 284, endPoint y: 187, distance: 2.8
click at [285, 189] on div "Subterra 7 OPEN Subterra Bauvi 8 OPEN Bauvi On-Site Air 9 OPEN On-Site Air Lope…" at bounding box center [286, 134] width 430 height 187
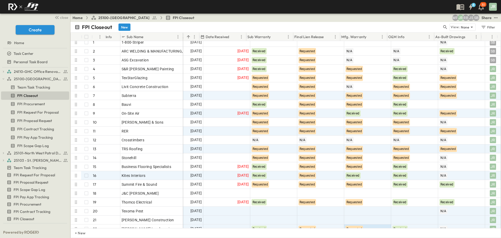
scroll to position [0, 93]
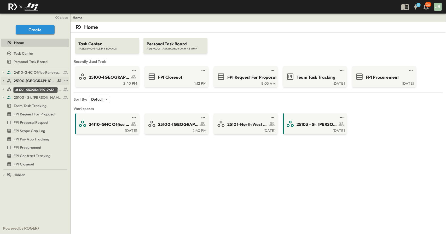
click at [45, 80] on span "25100-[GEOGRAPHIC_DATA]" at bounding box center [35, 80] width 42 height 5
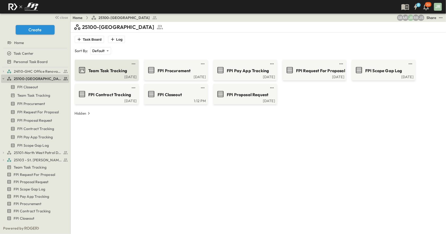
click at [110, 70] on span "Team Task Tracking" at bounding box center [107, 71] width 39 height 6
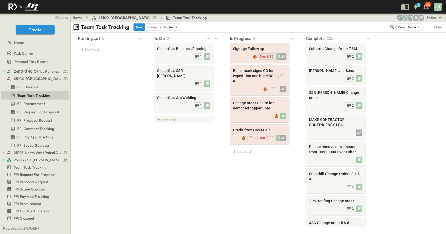
click at [169, 116] on div "New task" at bounding box center [184, 119] width 60 height 7
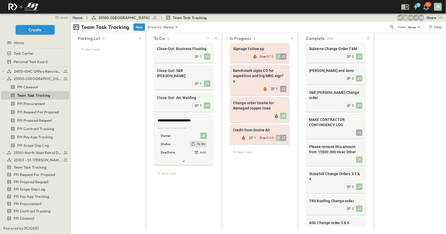
type textarea "**********"
drag, startPoint x: 181, startPoint y: 212, endPoint x: 183, endPoint y: 175, distance: 37.6
click at [182, 212] on div "**********" at bounding box center [183, 132] width 72 height 197
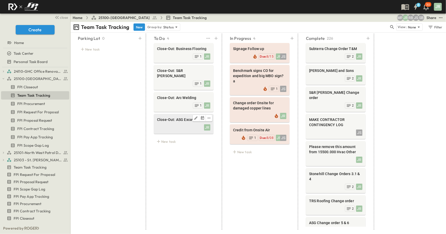
click at [184, 123] on div "JR" at bounding box center [183, 126] width 53 height 7
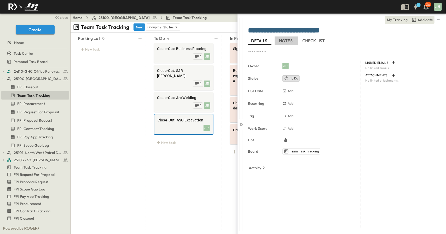
click at [287, 41] on span "NOTES" at bounding box center [286, 40] width 15 height 5
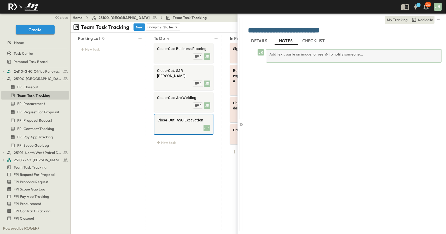
click at [276, 51] on div "Add text, paste an image, or use '@' to notify someone..." at bounding box center [354, 55] width 176 height 13
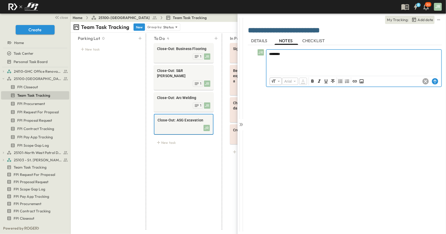
click at [339, 82] on icon "Unordered List (Ctrl + Shift + 8)" at bounding box center [340, 81] width 5 height 5
click at [296, 69] on li "********" at bounding box center [356, 69] width 164 height 5
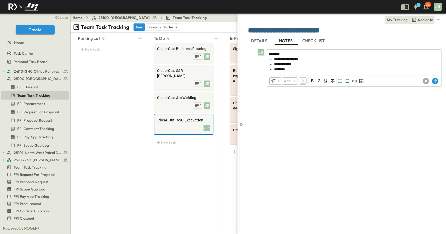
click at [314, 110] on div "**********" at bounding box center [345, 137] width 194 height 184
drag, startPoint x: 242, startPoint y: 123, endPoint x: 269, endPoint y: 24, distance: 102.3
click at [244, 123] on div at bounding box center [240, 124] width 7 height 220
click at [436, 79] on circle at bounding box center [435, 81] width 6 height 6
click at [176, 143] on div "Close-Out: Business Flooring JR 1 Close-Out: S&R [PERSON_NAME] 1 Close-Out: Arc…" at bounding box center [183, 96] width 72 height 108
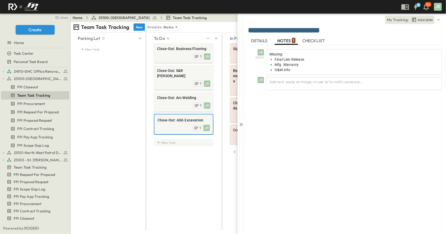
click at [174, 139] on div "New task" at bounding box center [184, 142] width 60 height 7
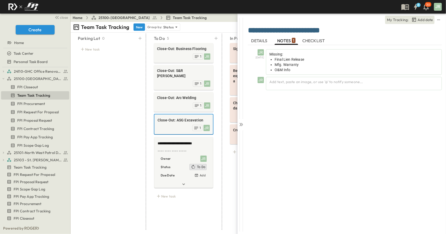
type textarea "**********"
click at [240, 127] on icon at bounding box center [240, 124] width 5 height 5
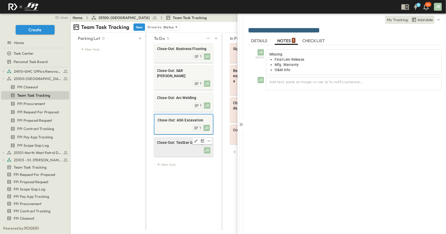
click at [177, 146] on div "JR" at bounding box center [183, 149] width 53 height 7
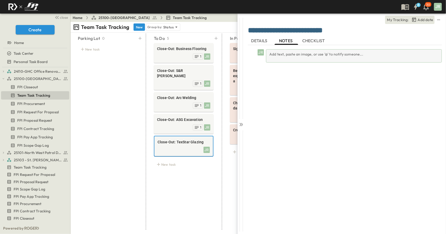
click at [297, 54] on div "Add text, paste an image, or use '@' to notify someone..." at bounding box center [354, 55] width 176 height 13
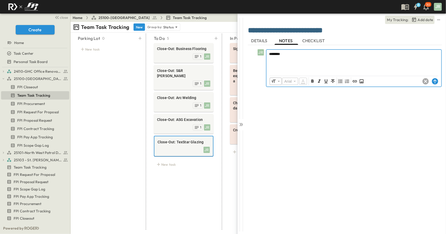
click at [341, 81] on icon "Unordered List (Ctrl + Shift + 8)" at bounding box center [340, 81] width 5 height 5
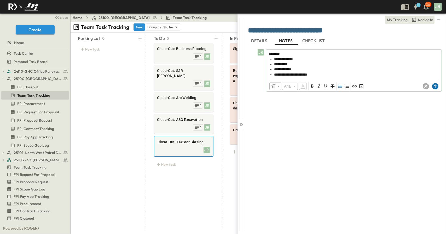
click at [437, 86] on circle at bounding box center [435, 86] width 6 height 6
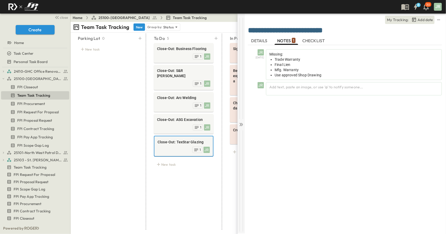
click at [242, 125] on icon at bounding box center [242, 124] width 2 height 3
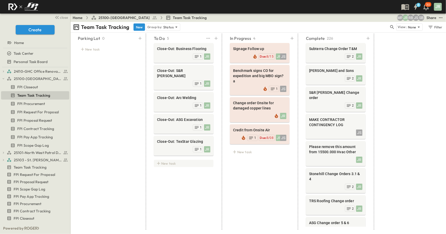
click at [173, 160] on div "New task" at bounding box center [184, 163] width 60 height 7
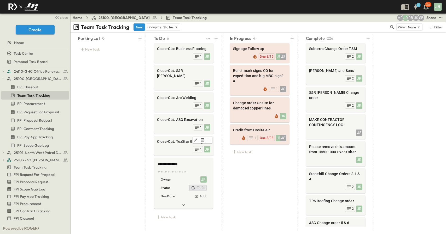
type textarea "**********"
click at [121, 167] on div "Parking Lot 0 New task" at bounding box center [108, 132] width 72 height 197
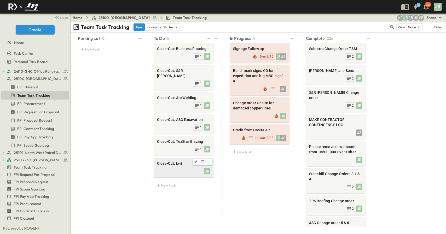
click at [185, 161] on span "Close-Out: Lvit" at bounding box center [183, 163] width 53 height 5
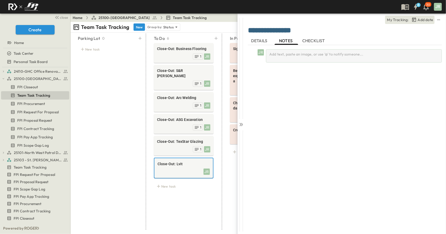
click at [286, 56] on div "Add text, paste an image, or use '@' to notify someone..." at bounding box center [354, 55] width 176 height 13
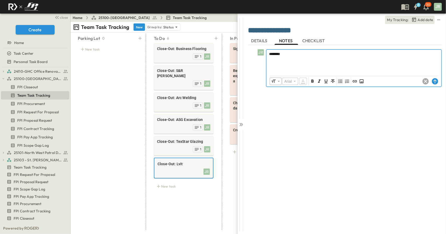
click at [339, 84] on button "Unordered List (Ctrl + Shift + 8)" at bounding box center [340, 81] width 6 height 6
click at [304, 70] on li "**********" at bounding box center [356, 69] width 164 height 5
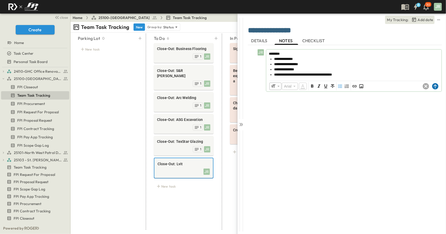
click at [436, 84] on circle at bounding box center [435, 86] width 6 height 6
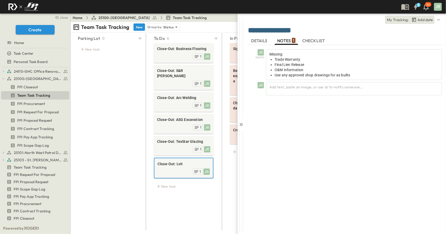
click at [268, 143] on div "JR [DATE] Missing: Trade Warranty Final Lien Release O&M Information Use any ap…" at bounding box center [345, 137] width 194 height 184
click at [195, 201] on div "To Do 6 Close-Out: Business Flooring JR 1 Close-Out: S&R [PERSON_NAME] 1 Close-…" at bounding box center [183, 132] width 72 height 197
click at [173, 184] on div "New task" at bounding box center [184, 186] width 60 height 7
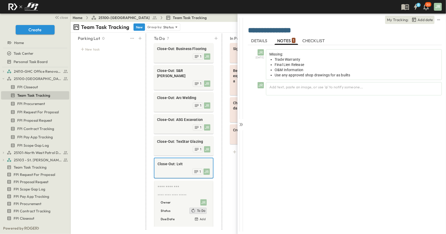
drag, startPoint x: 107, startPoint y: 190, endPoint x: 114, endPoint y: 184, distance: 9.8
click at [108, 190] on div "Parking Lot 0 New task" at bounding box center [108, 132] width 72 height 197
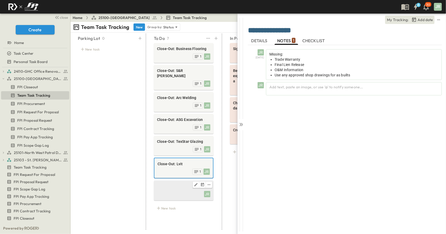
click at [161, 182] on div at bounding box center [183, 185] width 53 height 7
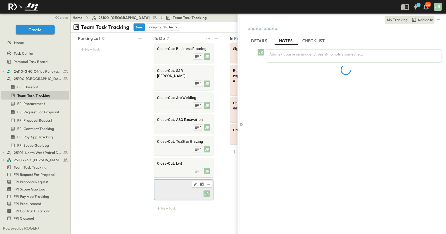
click at [169, 184] on span at bounding box center [183, 186] width 52 height 5
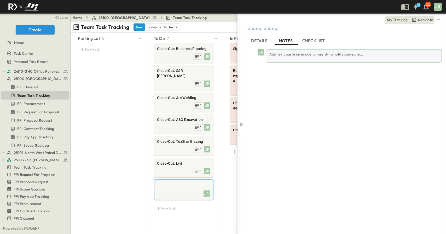
click at [291, 54] on div "Add text, paste an image, or use '@' to notify someone..." at bounding box center [354, 55] width 176 height 13
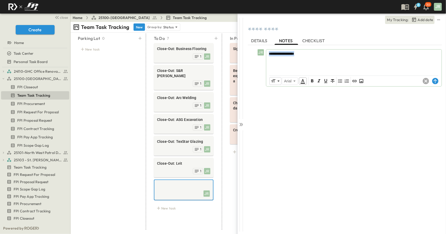
drag, startPoint x: 305, startPoint y: 59, endPoint x: 260, endPoint y: 55, distance: 45.6
click at [260, 55] on div "**********" at bounding box center [346, 67] width 192 height 37
copy span "**********"
click at [175, 184] on div at bounding box center [183, 187] width 52 height 6
click at [284, 25] on div "My Tracking: Add date" at bounding box center [345, 20] width 194 height 13
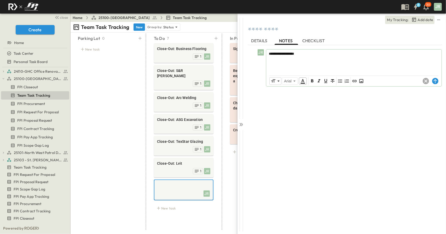
click at [278, 29] on textarea at bounding box center [345, 30] width 194 height 9
paste textarea "**********"
type textarea "**********"
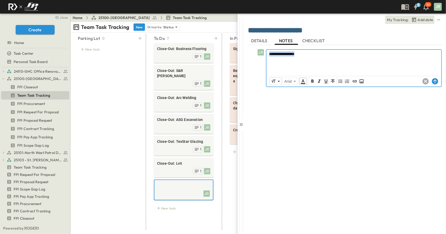
drag, startPoint x: 309, startPoint y: 53, endPoint x: 259, endPoint y: 57, distance: 49.8
click at [259, 57] on div "**********" at bounding box center [346, 68] width 192 height 38
click at [340, 82] on icon "Unordered List (Ctrl + Shift + 8)" at bounding box center [340, 81] width 5 height 5
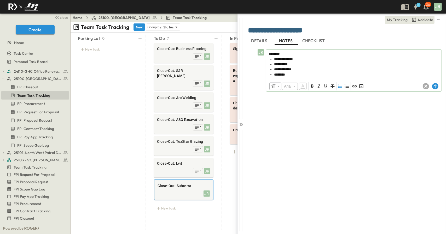
drag, startPoint x: 322, startPoint y: 105, endPoint x: 331, endPoint y: 110, distance: 10.5
click at [322, 107] on div "**********" at bounding box center [345, 137] width 194 height 184
click at [433, 86] on circle at bounding box center [435, 86] width 6 height 6
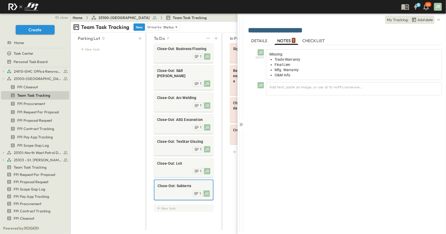
click at [164, 205] on div "New task" at bounding box center [184, 208] width 60 height 7
click at [169, 207] on textarea at bounding box center [182, 210] width 51 height 6
type textarea "**********"
click at [321, 201] on div "JR [DATE] Missing: Trade Warranty Final Lien Mfg. Warranty O&M Info JR Add text…" at bounding box center [345, 137] width 194 height 184
click at [241, 127] on icon at bounding box center [240, 124] width 5 height 5
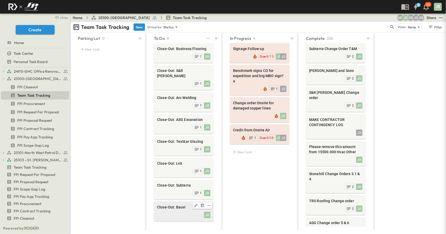
click at [183, 212] on div "JR" at bounding box center [183, 214] width 53 height 7
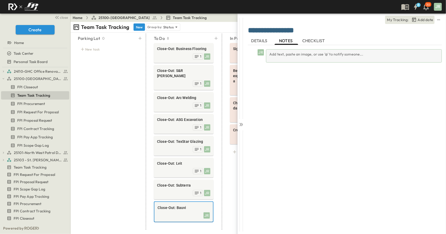
click at [294, 57] on div "Add text, paste an image, or use '@' to notify someone..." at bounding box center [354, 55] width 176 height 13
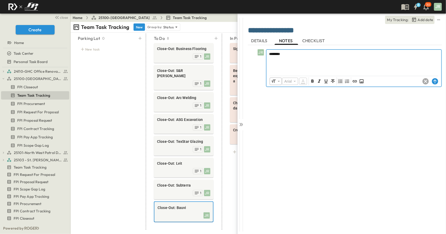
click at [338, 82] on icon "Unordered List (Ctrl + Shift + 8)" at bounding box center [340, 81] width 5 height 5
click at [320, 70] on span "**********" at bounding box center [297, 70] width 46 height 4
click at [320, 69] on span "**********" at bounding box center [297, 70] width 46 height 4
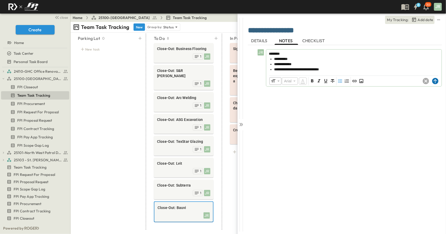
click at [434, 82] on circle at bounding box center [435, 81] width 6 height 6
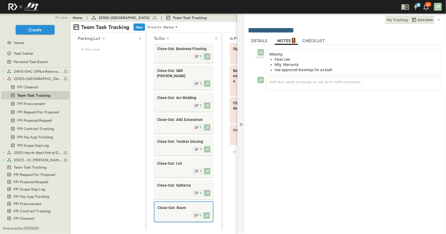
click at [241, 125] on icon at bounding box center [240, 124] width 5 height 5
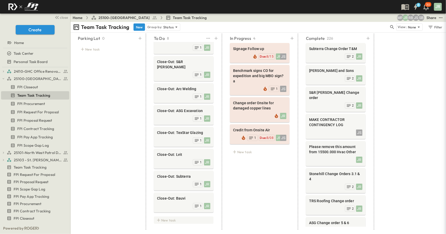
scroll to position [8, 0]
click at [169, 218] on div "New task" at bounding box center [184, 221] width 60 height 7
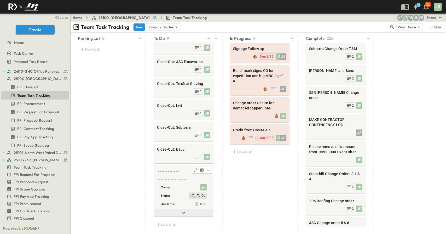
scroll to position [62, 0]
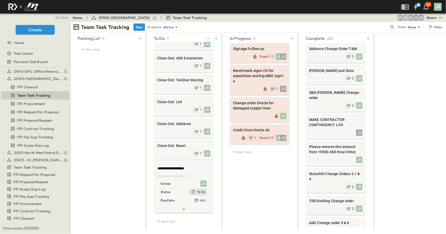
type textarea "**********"
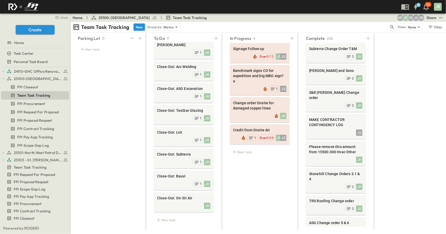
scroll to position [30, 0]
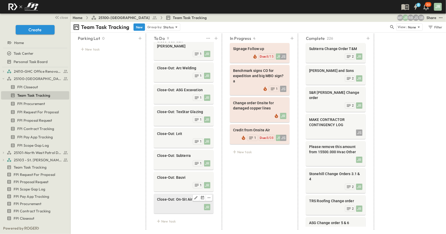
click at [174, 197] on div "Close-Out: On-Sit Air" at bounding box center [183, 200] width 53 height 6
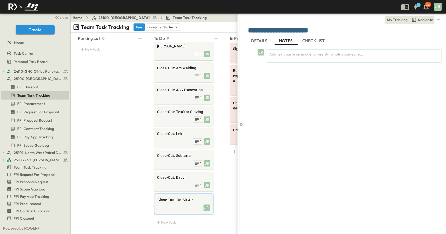
click at [293, 64] on div "JR Add text, paste an image, or use '@' to notify someone..." at bounding box center [345, 137] width 194 height 184
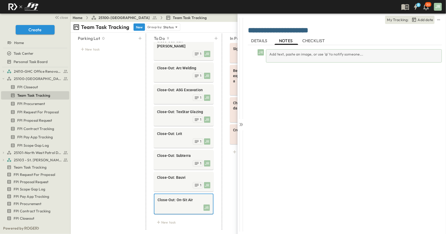
click at [293, 58] on div "Add text, paste an image, or use '@' to notify someone..." at bounding box center [354, 55] width 176 height 13
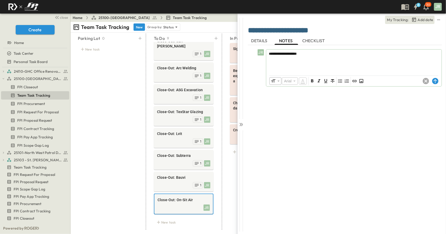
click at [285, 57] on div "**********" at bounding box center [353, 61] width 175 height 23
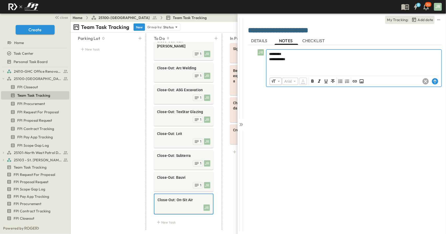
click at [338, 81] on icon "Unordered List (Ctrl + Shift + 8)" at bounding box center [340, 81] width 5 height 5
click at [305, 60] on li "**********" at bounding box center [356, 59] width 164 height 5
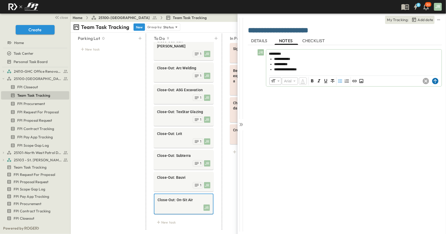
click at [435, 79] on icon at bounding box center [435, 81] width 6 height 6
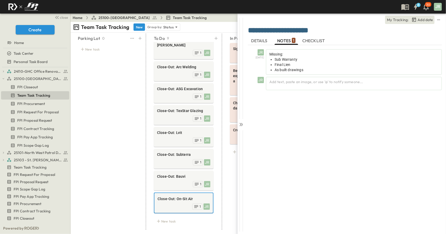
click at [124, 130] on div "Parking Lot 0 New task" at bounding box center [108, 132] width 72 height 197
click at [241, 123] on icon at bounding box center [240, 124] width 5 height 5
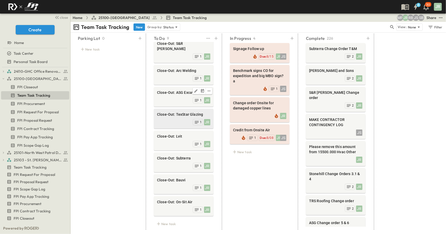
scroll to position [30, 0]
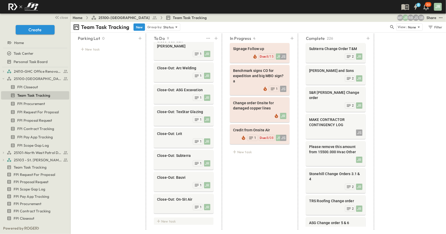
click at [169, 218] on div "New task" at bounding box center [184, 221] width 60 height 7
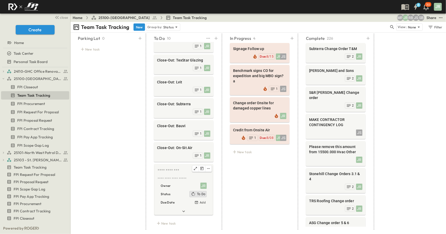
scroll to position [84, 0]
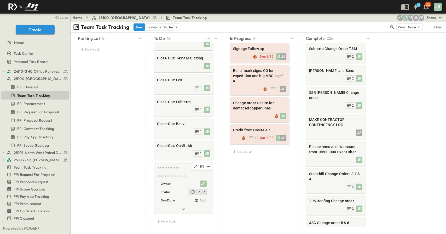
click at [165, 166] on textarea at bounding box center [182, 169] width 51 height 6
click at [157, 166] on textarea "**********" at bounding box center [182, 169] width 51 height 6
type textarea "**********"
click at [141, 164] on div "Parking Lot 0 New task" at bounding box center [108, 132] width 72 height 197
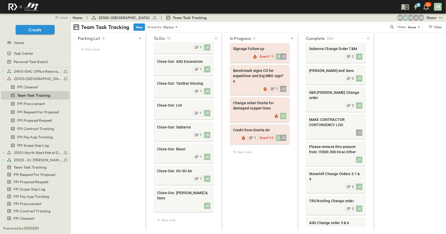
scroll to position [52, 0]
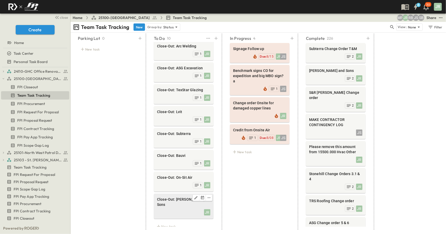
click at [183, 197] on span "Close-Out: [PERSON_NAME] & Sons" at bounding box center [183, 202] width 53 height 10
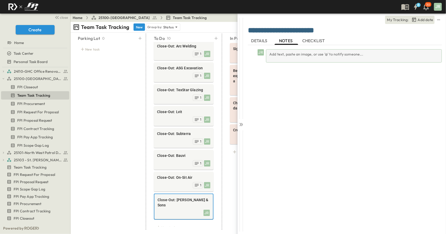
click at [290, 55] on div "Add text, paste an image, or use '@' to notify someone..." at bounding box center [354, 55] width 176 height 13
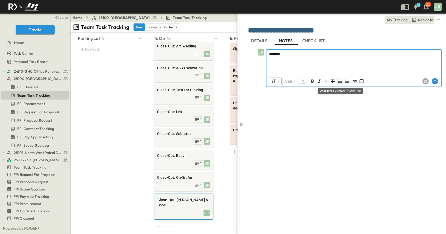
click at [340, 81] on icon "Unordered List (Ctrl + Shift + 8)" at bounding box center [340, 81] width 5 height 5
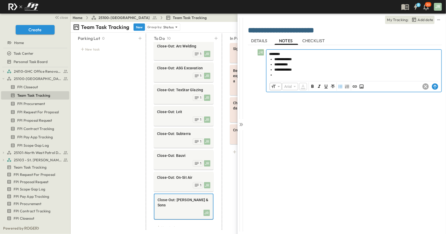
click at [295, 72] on li "**********" at bounding box center [356, 69] width 164 height 5
click at [280, 76] on li at bounding box center [356, 74] width 164 height 5
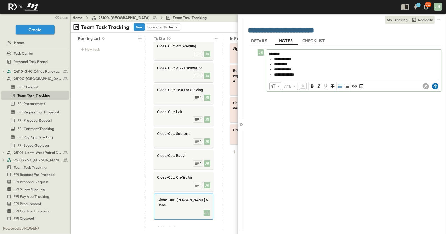
click at [437, 86] on circle at bounding box center [435, 86] width 6 height 6
click at [241, 126] on icon at bounding box center [240, 124] width 5 height 5
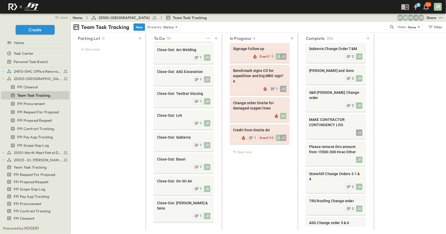
scroll to position [52, 0]
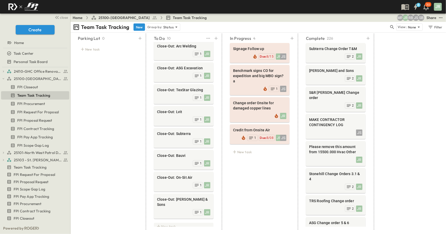
click at [167, 223] on div "New task" at bounding box center [184, 226] width 60 height 7
type textarea "**********"
click at [128, 194] on div "Parking Lot 0 New task" at bounding box center [108, 132] width 72 height 197
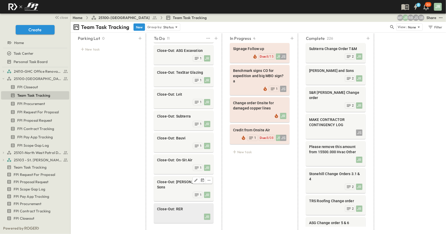
scroll to position [74, 0]
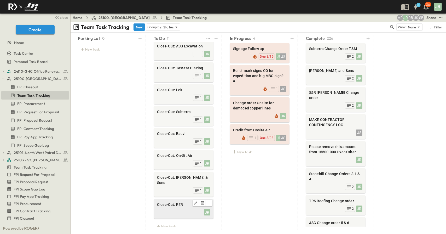
click at [191, 206] on div "Close-Out: RER JR" at bounding box center [184, 209] width 60 height 20
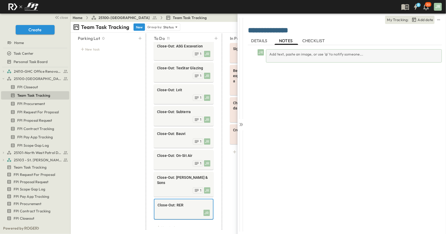
click at [291, 57] on div "Add text, paste an image, or use '@' to notify someone..." at bounding box center [354, 55] width 176 height 13
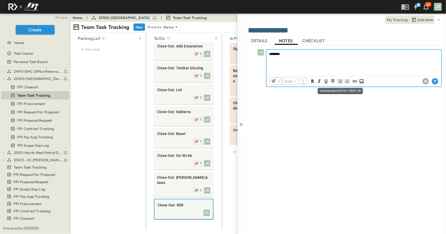
click at [339, 79] on icon "Unordered List (Ctrl + Shift + 8)" at bounding box center [340, 81] width 5 height 5
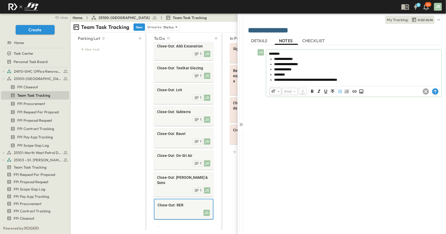
click at [438, 94] on div "​ Arial ​ ​ ***** ​" at bounding box center [353, 91] width 175 height 10
click at [438, 93] on circle at bounding box center [435, 91] width 6 height 6
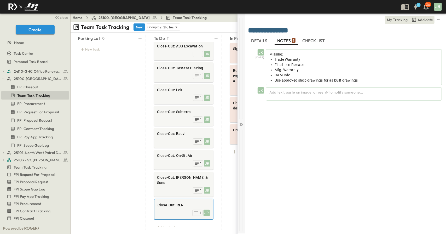
click at [241, 126] on icon at bounding box center [240, 124] width 5 height 5
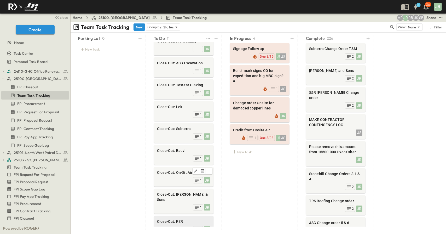
scroll to position [74, 0]
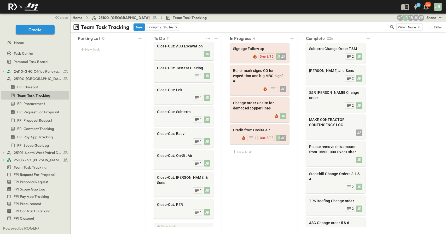
click at [173, 223] on div "New task" at bounding box center [184, 226] width 60 height 7
type textarea "*"
type textarea "**********"
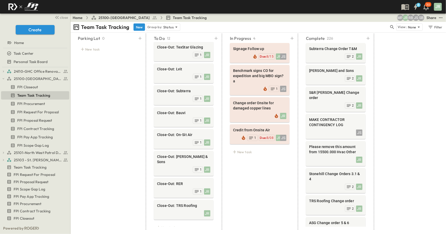
scroll to position [96, 0]
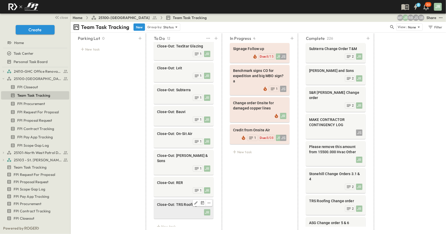
click at [185, 200] on div at bounding box center [183, 203] width 53 height 7
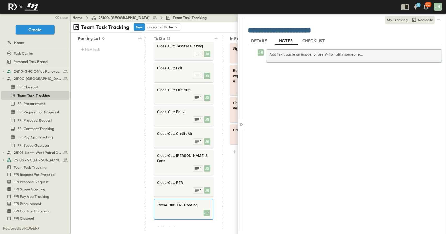
click at [293, 55] on div "Add text, paste an image, or use '@' to notify someone..." at bounding box center [354, 55] width 176 height 13
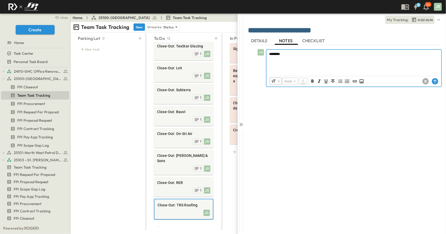
click at [348, 82] on icon "Ordered List" at bounding box center [347, 81] width 4 height 3
click at [343, 80] on button "Unordered List (Ctrl + Shift + 8)" at bounding box center [340, 81] width 6 height 6
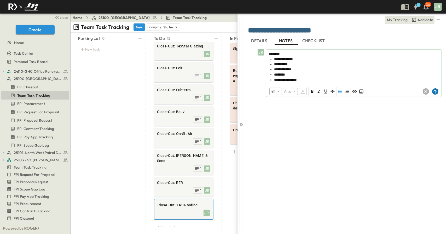
click at [436, 93] on icon at bounding box center [435, 91] width 6 height 6
click at [243, 123] on icon at bounding box center [240, 124] width 5 height 5
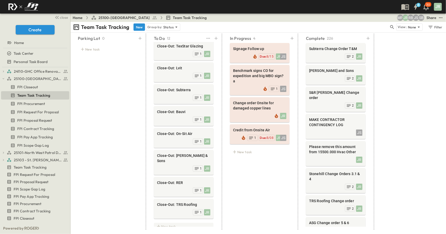
click at [178, 223] on div "New task" at bounding box center [184, 226] width 60 height 7
type textarea "**********"
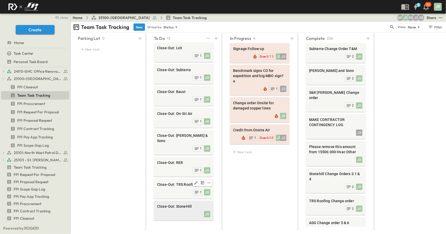
scroll to position [117, 0]
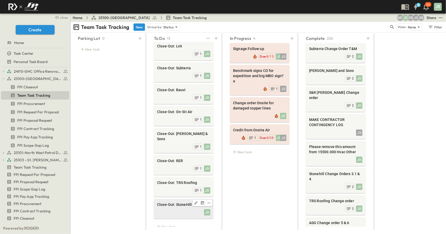
click at [185, 209] on div "JR" at bounding box center [183, 212] width 53 height 7
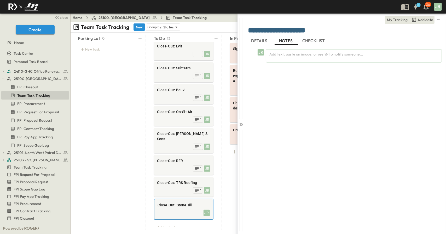
click at [258, 42] on span "DETAILS" at bounding box center [259, 40] width 17 height 5
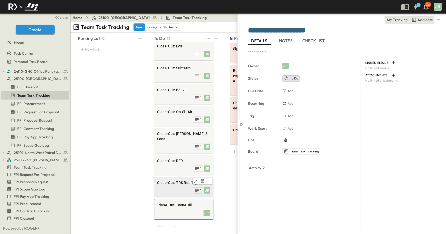
click at [167, 187] on div "JR 1" at bounding box center [183, 190] width 53 height 7
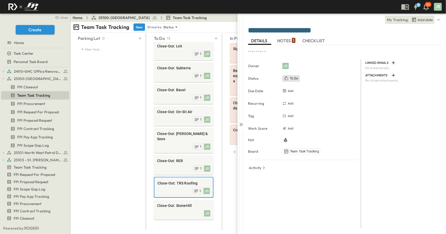
click at [289, 43] on span "NOTES 1" at bounding box center [286, 40] width 18 height 5
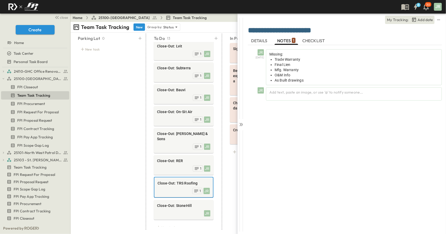
click at [286, 38] on span "NOTES 1" at bounding box center [286, 40] width 18 height 5
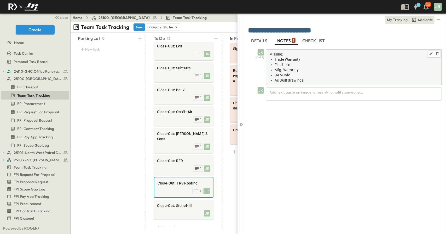
click at [311, 82] on li "As Built drawings" at bounding box center [356, 80] width 164 height 5
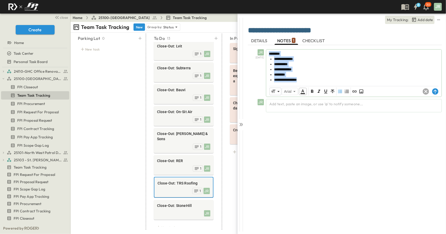
drag, startPoint x: 310, startPoint y: 82, endPoint x: 263, endPoint y: 49, distance: 57.6
click at [263, 49] on div "**********" at bounding box center [346, 73] width 192 height 48
copy div "**********"
click at [90, 158] on div "Parking Lot 0 New task" at bounding box center [108, 132] width 72 height 197
click at [180, 201] on div at bounding box center [183, 204] width 53 height 7
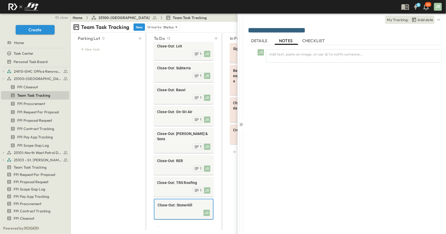
click at [283, 44] on span at bounding box center [285, 44] width 23 height 1
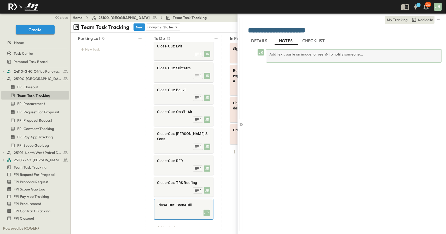
click at [280, 60] on div "Add text, paste an image, or use '@' to notify someone..." at bounding box center [354, 55] width 176 height 13
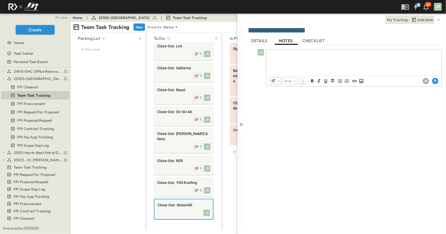
click at [281, 56] on p at bounding box center [354, 53] width 170 height 5
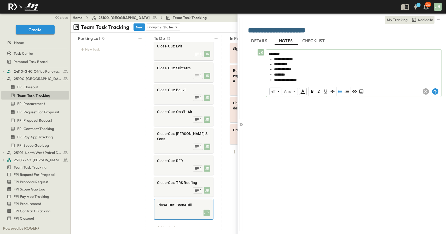
drag, startPoint x: 309, startPoint y: 76, endPoint x: 266, endPoint y: 79, distance: 42.6
click at [266, 79] on div "**********" at bounding box center [353, 66] width 175 height 33
click at [285, 76] on span "********" at bounding box center [279, 75] width 11 height 4
click at [289, 78] on span "**********" at bounding box center [285, 80] width 23 height 4
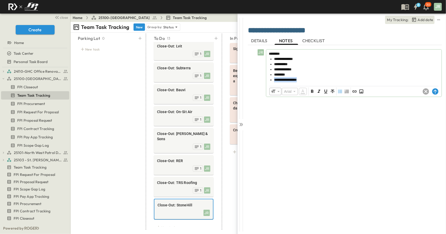
click at [289, 78] on span "**********" at bounding box center [285, 80] width 23 height 4
click at [433, 86] on icon at bounding box center [434, 87] width 3 height 4
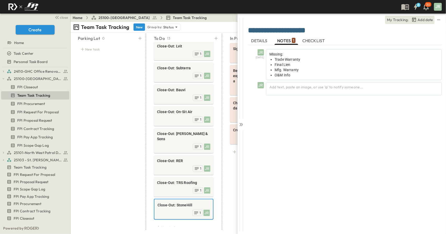
drag, startPoint x: 264, startPoint y: 137, endPoint x: 263, endPoint y: 139, distance: 3.0
click at [264, 137] on div "JR [DATE] Missing: Trade Warranty Final Lien Mfg. Warranty O&M Info JR Add text…" at bounding box center [345, 137] width 194 height 184
click at [239, 123] on icon at bounding box center [240, 124] width 5 height 5
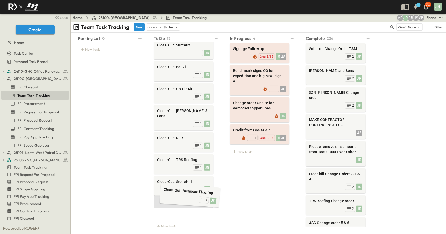
drag, startPoint x: 170, startPoint y: 57, endPoint x: 176, endPoint y: 199, distance: 142.9
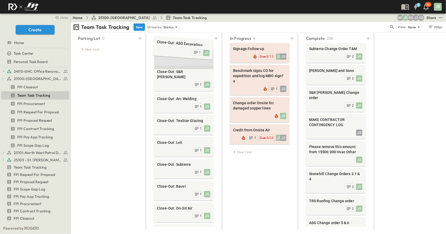
drag, startPoint x: 177, startPoint y: 95, endPoint x: 177, endPoint y: 44, distance: 50.6
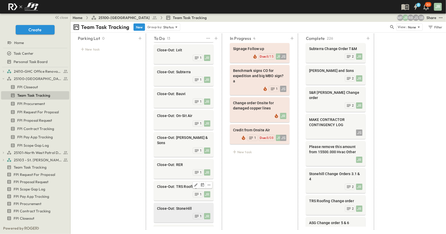
scroll to position [117, 0]
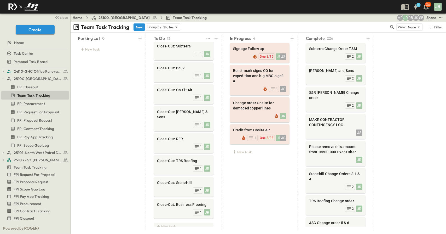
click at [175, 223] on div "New task" at bounding box center [184, 226] width 60 height 7
type textarea "**********"
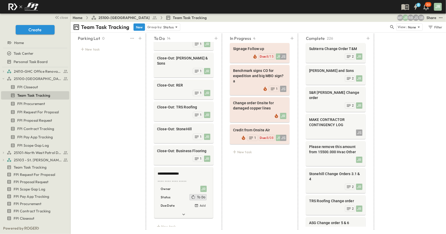
scroll to position [139, 0]
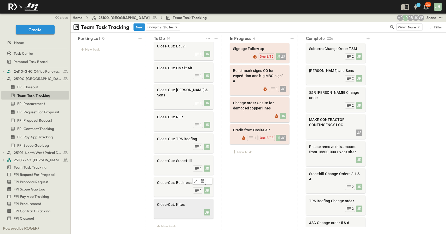
click at [191, 202] on span "Close-Out: Kites" at bounding box center [183, 204] width 53 height 5
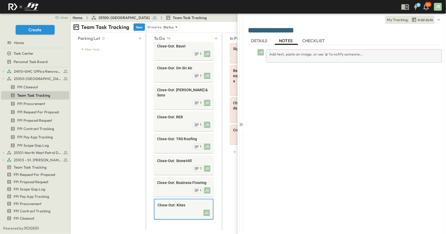
click at [302, 52] on div "Add text, paste an image, or use '@' to notify someone..." at bounding box center [354, 55] width 176 height 13
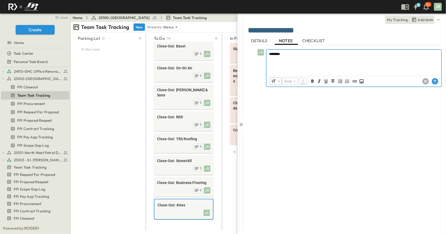
click at [339, 82] on icon "Unordered List (Ctrl + Shift + 8)" at bounding box center [340, 81] width 5 height 5
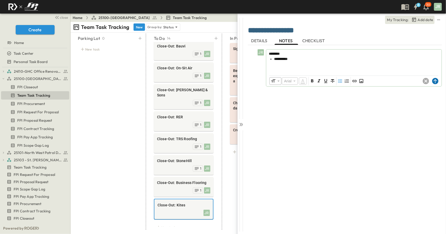
click at [437, 82] on circle at bounding box center [435, 81] width 6 height 6
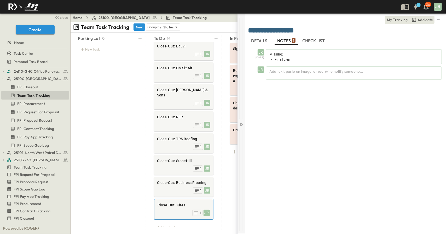
click at [240, 125] on icon at bounding box center [240, 124] width 2 height 3
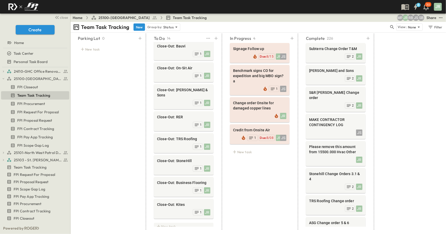
click at [173, 223] on div "New task" at bounding box center [184, 226] width 60 height 7
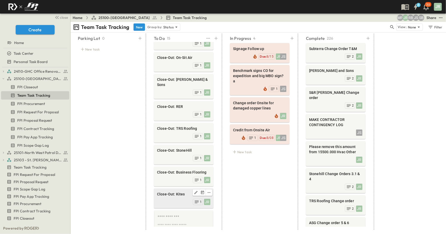
scroll to position [192, 0]
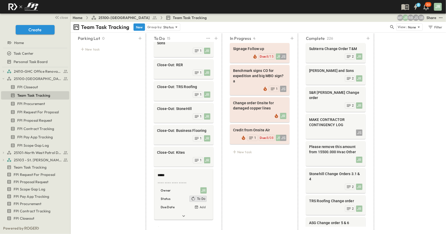
type textarea "******"
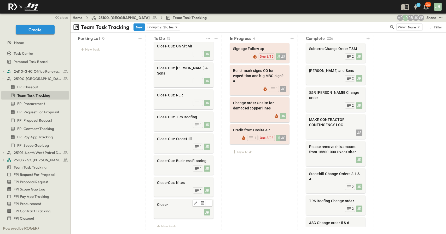
click at [174, 200] on div at bounding box center [183, 203] width 53 height 7
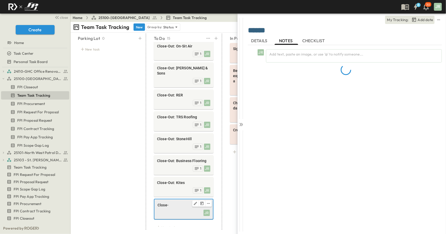
click at [174, 200] on div at bounding box center [183, 203] width 52 height 7
click at [174, 203] on span "Close-" at bounding box center [183, 205] width 52 height 5
click at [170, 203] on span "Close-" at bounding box center [183, 205] width 52 height 5
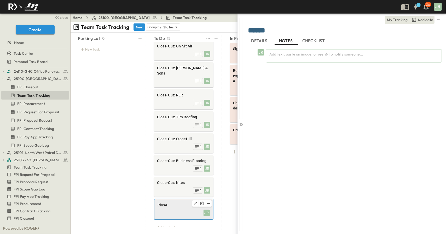
click at [169, 203] on span "Close-" at bounding box center [183, 205] width 52 height 5
click at [273, 31] on textarea "******" at bounding box center [345, 30] width 194 height 9
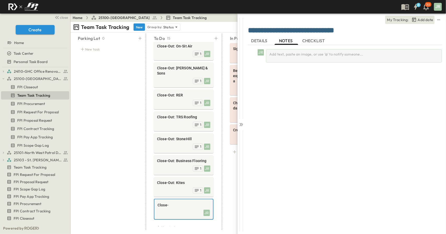
type textarea "**********"
click at [284, 50] on div "Add text, paste an image, or use '@' to notify someone..." at bounding box center [354, 55] width 176 height 13
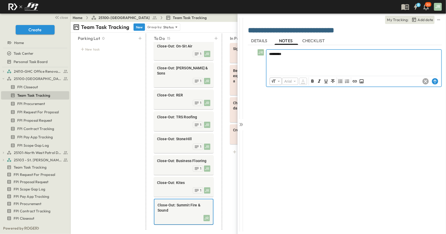
click at [340, 81] on icon "Unordered List (Ctrl + Shift + 8)" at bounding box center [340, 81] width 4 height 3
click at [293, 64] on li "**********" at bounding box center [356, 64] width 164 height 5
click at [288, 66] on span "**********" at bounding box center [281, 65] width 15 height 4
click at [312, 69] on li "**********" at bounding box center [356, 69] width 164 height 5
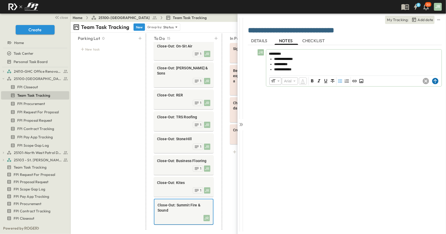
click at [437, 82] on circle at bounding box center [435, 81] width 6 height 6
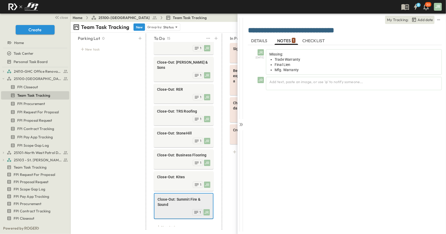
scroll to position [168, 0]
click at [241, 124] on icon at bounding box center [240, 124] width 2 height 3
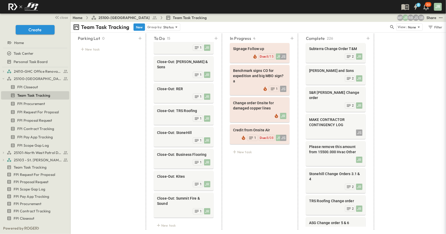
scroll to position [167, 0]
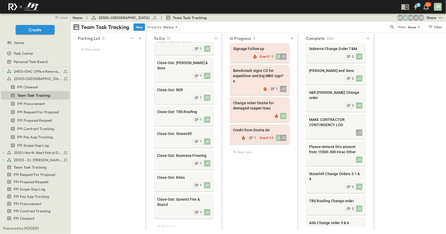
click at [122, 106] on div "Parking Lot 0 New task" at bounding box center [108, 132] width 72 height 197
click at [167, 223] on div "New task" at bounding box center [184, 226] width 60 height 7
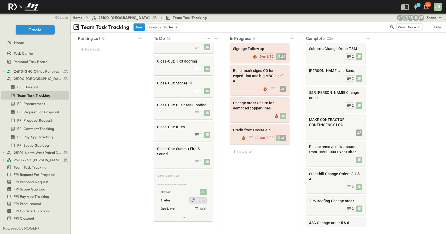
scroll to position [220, 0]
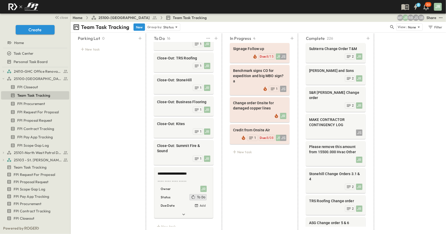
type textarea "**********"
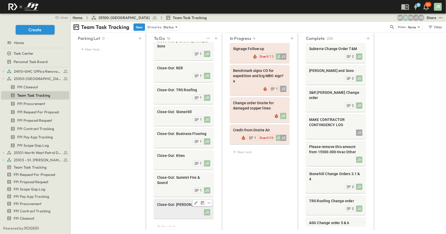
click at [172, 209] on div "JR" at bounding box center [183, 212] width 53 height 7
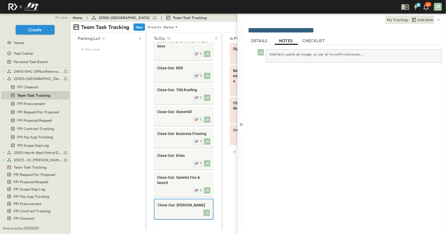
click at [297, 58] on div "Add text, paste an image, or use '@' to notify someone..." at bounding box center [354, 55] width 176 height 13
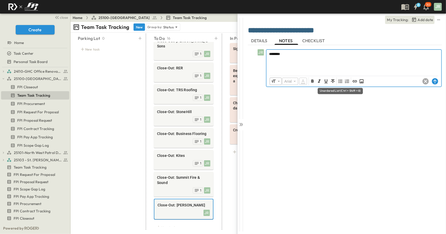
drag, startPoint x: 340, startPoint y: 82, endPoint x: 337, endPoint y: 106, distance: 23.4
click at [339, 82] on icon "Unordered List (Ctrl + Shift + 8)" at bounding box center [340, 81] width 4 height 3
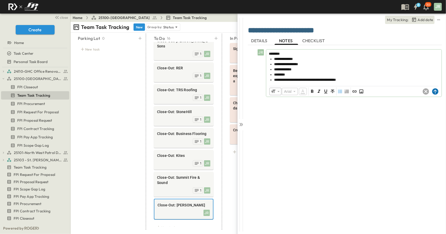
click at [436, 90] on circle at bounding box center [435, 91] width 6 height 6
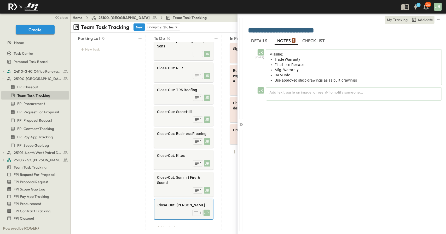
click at [351, 153] on div "JR [DATE] Missing: Trade Warranty Final Lien Release Mfg. Warranty O&M Info Use…" at bounding box center [345, 137] width 194 height 184
click at [244, 123] on div at bounding box center [240, 124] width 7 height 220
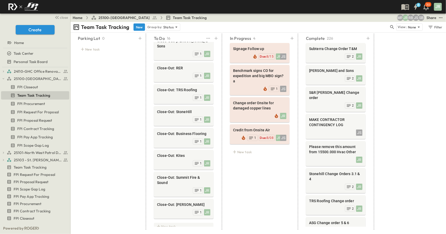
click at [161, 223] on div "New task" at bounding box center [184, 226] width 60 height 7
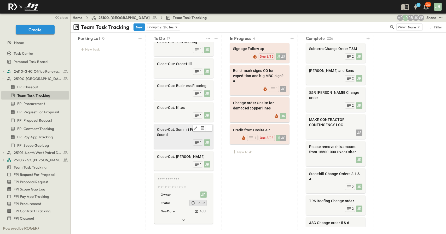
scroll to position [242, 0]
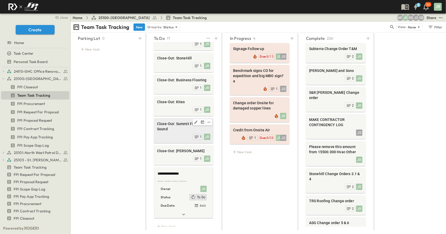
type textarea "**********"
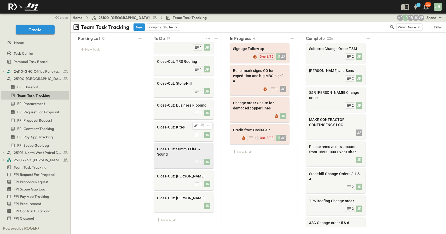
scroll to position [210, 0]
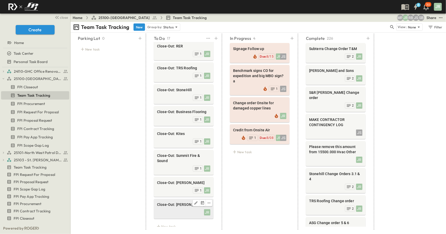
click at [175, 202] on span "Close-Out: [PERSON_NAME]" at bounding box center [183, 204] width 53 height 5
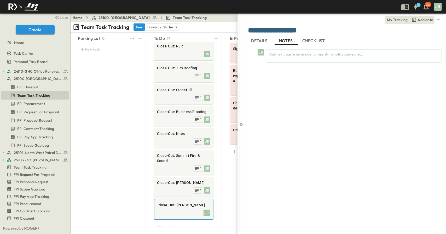
click at [90, 100] on div "Parking Lot 0 New task" at bounding box center [108, 132] width 72 height 197
click at [254, 38] on span "DETAILS" at bounding box center [259, 40] width 17 height 5
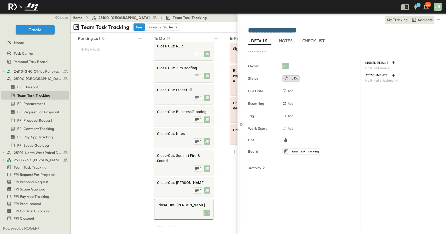
click at [281, 39] on span "NOTES" at bounding box center [286, 40] width 15 height 5
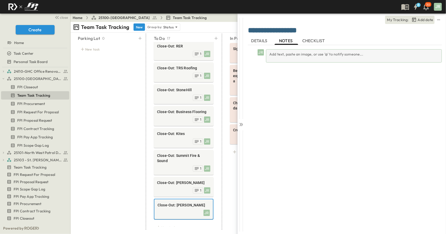
click at [282, 54] on div "Add text, paste an image, or use '@' to notify someone..." at bounding box center [354, 55] width 176 height 13
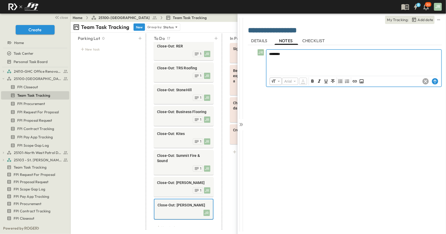
click at [343, 81] on button "Unordered List (Ctrl + Shift + 8)" at bounding box center [340, 81] width 6 height 6
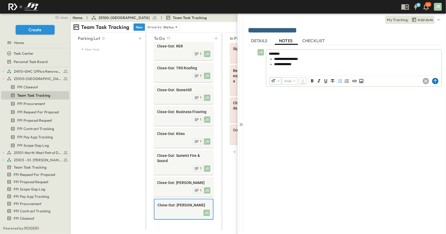
click at [435, 82] on icon at bounding box center [435, 81] width 6 height 6
click at [242, 125] on icon at bounding box center [242, 124] width 2 height 3
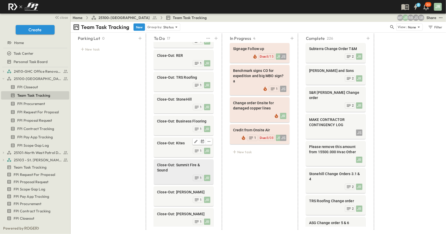
scroll to position [210, 0]
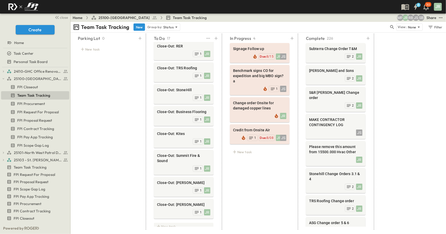
click at [163, 223] on div "New task" at bounding box center [184, 226] width 60 height 7
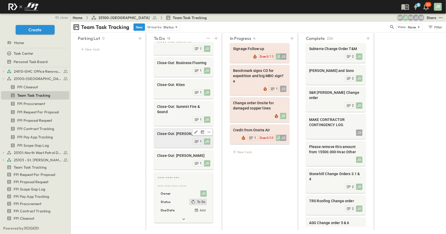
scroll to position [264, 0]
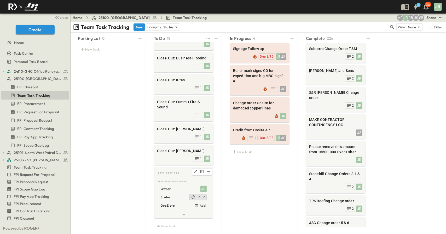
click at [166, 171] on textarea at bounding box center [182, 174] width 51 height 6
type textarea "**********"
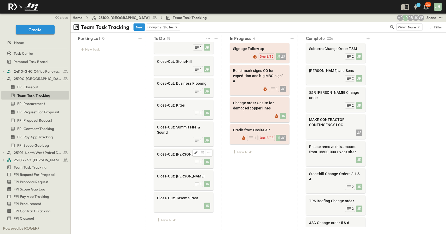
scroll to position [232, 0]
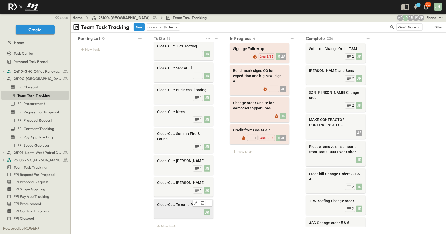
click at [181, 202] on span "Close-Out: Texoma Pest" at bounding box center [183, 204] width 53 height 5
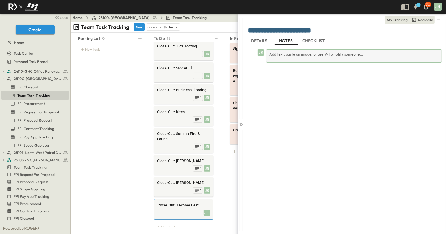
click at [294, 60] on div "Add text, paste an image, or use '@' to notify someone..." at bounding box center [354, 55] width 176 height 13
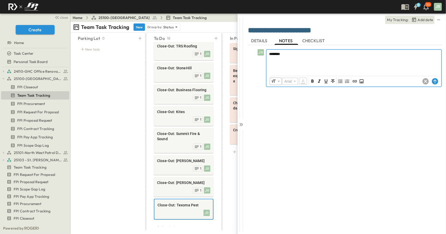
click at [338, 82] on icon "Unordered List (Ctrl + Shift + 8)" at bounding box center [340, 81] width 5 height 5
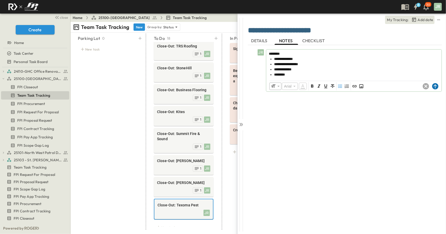
click at [433, 86] on icon at bounding box center [434, 87] width 3 height 4
click at [242, 123] on icon at bounding box center [242, 124] width 2 height 3
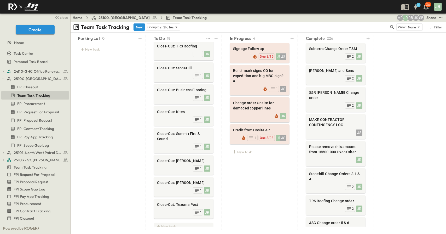
click at [170, 223] on div "New task" at bounding box center [184, 226] width 60 height 7
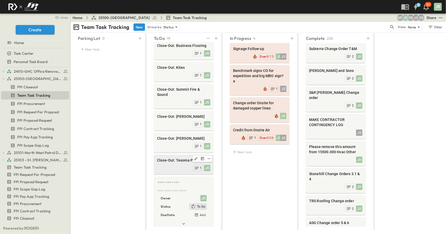
scroll to position [286, 0]
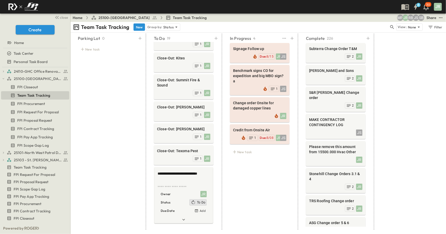
type textarea "**********"
click at [237, 186] on div "In Progress 4 Signage Follow up JR JS Due: 8/15 Benchmark signs CO for expediti…" at bounding box center [259, 132] width 72 height 197
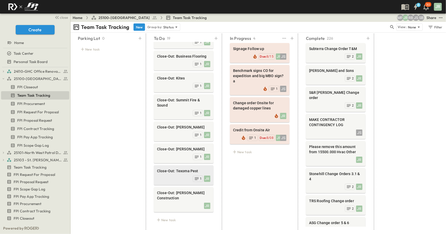
scroll to position [254, 0]
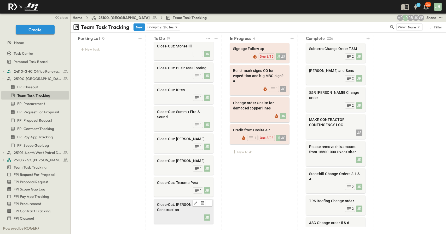
click at [176, 202] on div "Close-Out: [PERSON_NAME] Construction" at bounding box center [183, 207] width 53 height 11
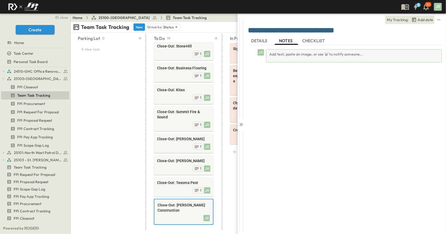
click at [290, 55] on div "Add text, paste an image, or use '@' to notify someone..." at bounding box center [354, 55] width 176 height 13
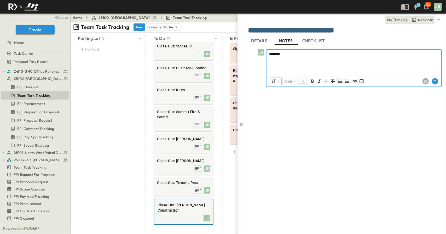
click at [340, 84] on body "8 30 JR close Create Home Task Center Personal Task Board 24110-GHC Office Reno…" at bounding box center [223, 117] width 446 height 234
click at [339, 81] on icon "Unordered List (Ctrl + Shift + 8)" at bounding box center [340, 81] width 4 height 3
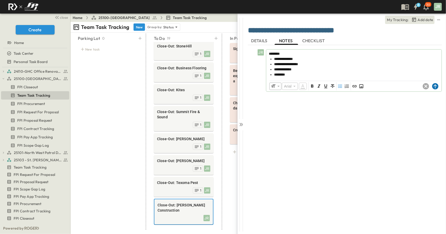
click at [435, 87] on icon at bounding box center [435, 86] width 6 height 6
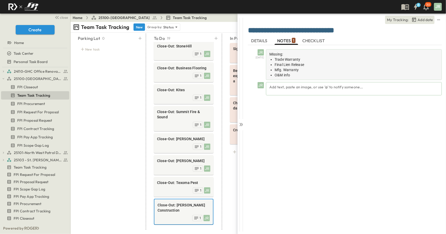
click at [300, 76] on li "O&M info" at bounding box center [356, 75] width 164 height 5
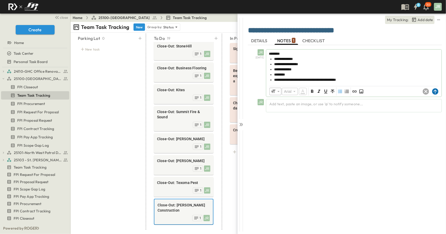
click at [434, 91] on circle at bounding box center [435, 91] width 6 height 6
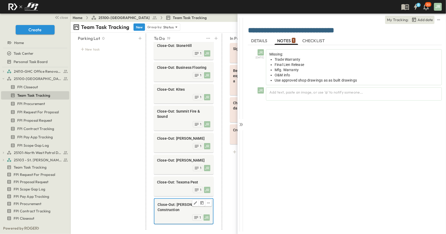
scroll to position [255, 0]
click at [172, 228] on div "New task" at bounding box center [184, 231] width 60 height 7
click at [167, 230] on textarea at bounding box center [182, 233] width 51 height 6
click at [169, 230] on textarea at bounding box center [182, 233] width 51 height 6
click at [267, 188] on div "JR [DATE] Missing: Trade Warranty Final Lien Release Mfg. Warranty O&M info Use…" at bounding box center [345, 137] width 194 height 184
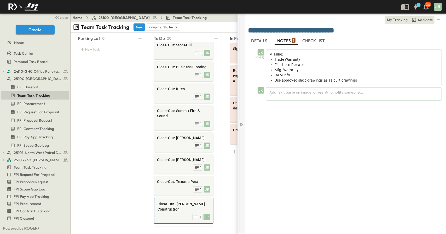
click at [242, 131] on div at bounding box center [240, 181] width 7 height 101
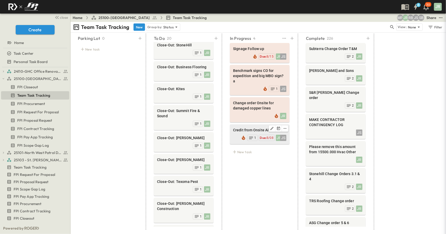
click at [243, 128] on span "Credit from Onsite Air" at bounding box center [259, 130] width 53 height 5
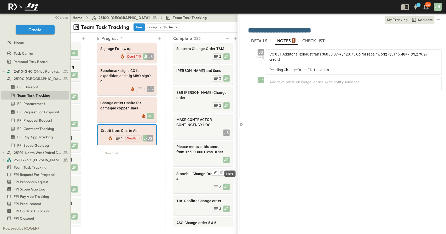
scroll to position [0, 135]
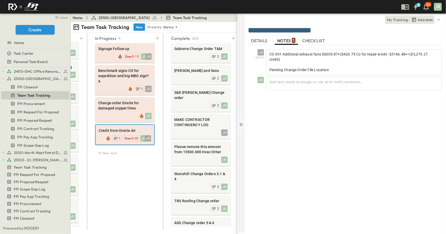
click at [241, 121] on div at bounding box center [240, 124] width 7 height 220
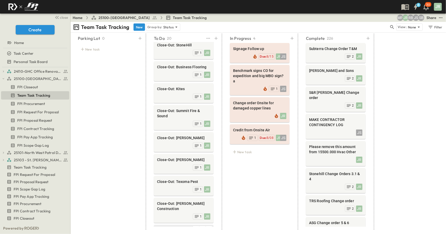
click at [167, 228] on span at bounding box center [183, 230] width 53 height 5
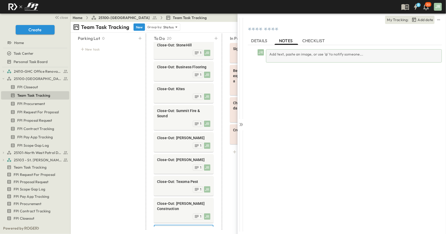
click at [279, 58] on div "Add text, paste an image, or use '@' to notify someone..." at bounding box center [354, 55] width 176 height 13
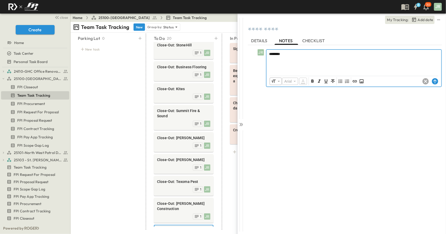
click at [297, 55] on p "********" at bounding box center [353, 53] width 169 height 5
click at [278, 64] on div "********" at bounding box center [353, 61] width 175 height 23
click at [338, 81] on icon "Unordered List (Ctrl + Shift + 8)" at bounding box center [340, 81] width 4 height 3
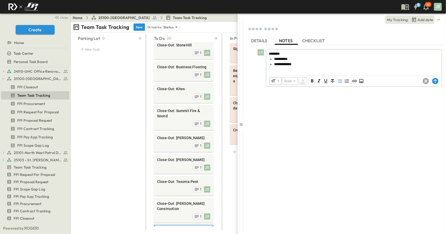
click at [278, 29] on textarea at bounding box center [345, 30] width 194 height 9
type textarea "**********"
click at [435, 77] on div "​ Arial ​ ​ ***** ​" at bounding box center [353, 81] width 175 height 10
click at [435, 80] on circle at bounding box center [435, 81] width 6 height 6
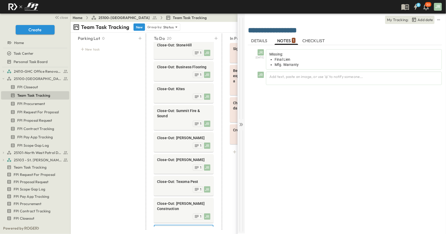
click at [240, 126] on icon at bounding box center [240, 124] width 2 height 3
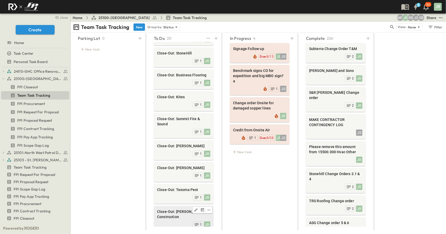
scroll to position [276, 0]
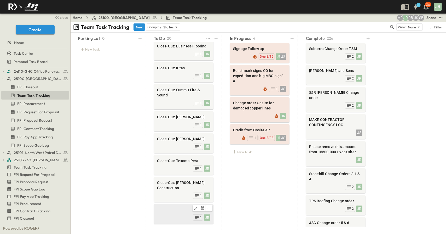
click at [170, 205] on div at bounding box center [183, 208] width 53 height 7
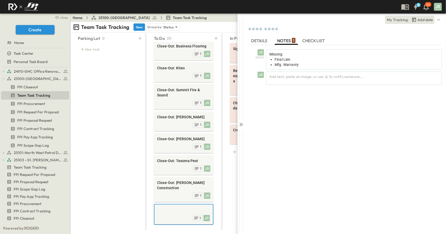
click at [272, 31] on textarea at bounding box center [345, 30] width 194 height 9
type textarea "**********"
click at [246, 124] on div "**********" at bounding box center [345, 124] width 201 height 220
click at [245, 125] on div "**********" at bounding box center [345, 124] width 201 height 220
click at [241, 125] on icon at bounding box center [240, 124] width 5 height 5
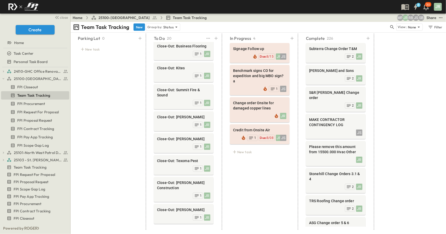
click at [171, 228] on div "New task" at bounding box center [184, 231] width 60 height 7
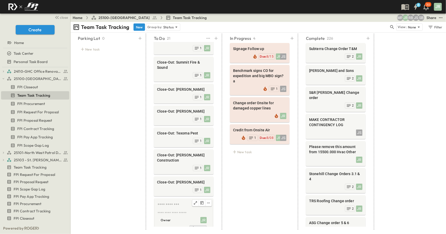
click at [172, 203] on textarea at bounding box center [182, 206] width 51 height 6
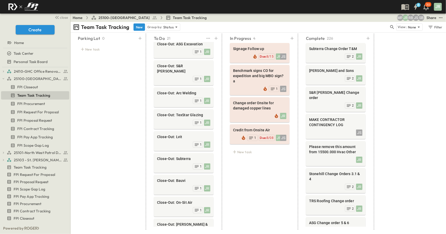
scroll to position [0, 0]
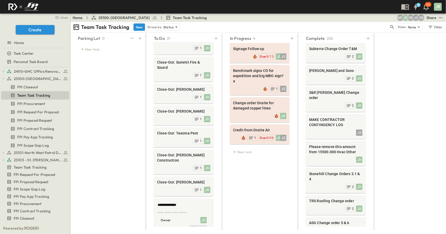
type textarea "**********"
click at [132, 169] on div "Parking Lot 0 New task" at bounding box center [108, 132] width 72 height 197
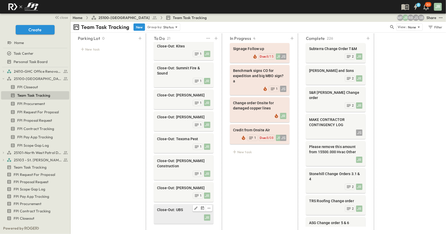
click at [174, 208] on span "Close-Out: UBS" at bounding box center [183, 210] width 53 height 5
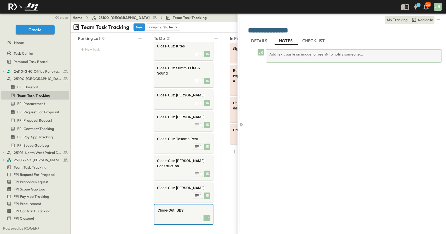
click at [279, 57] on div "Add text, paste an image, or use '@' to notify someone..." at bounding box center [354, 55] width 176 height 13
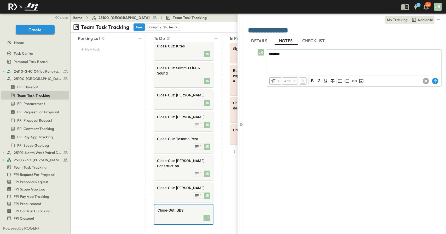
click at [339, 75] on div "******** ​ Arial ​ ​ ***** ​" at bounding box center [353, 68] width 175 height 37
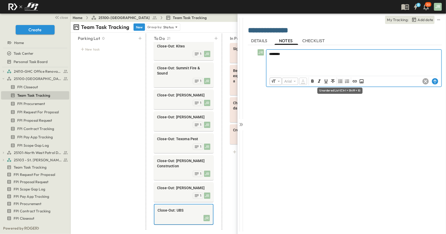
click at [340, 82] on icon "Unordered List (Ctrl + Shift + 8)" at bounding box center [340, 81] width 5 height 5
click at [277, 59] on li at bounding box center [356, 59] width 164 height 5
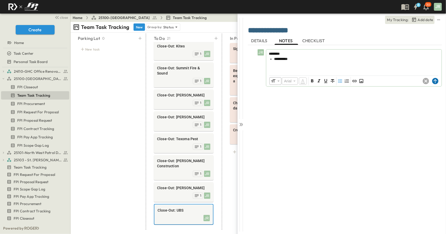
click at [436, 80] on icon at bounding box center [435, 81] width 6 height 6
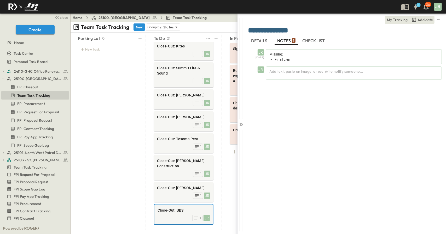
click at [174, 229] on div "New task" at bounding box center [184, 232] width 60 height 7
click at [165, 231] on textarea at bounding box center [182, 234] width 51 height 6
click at [240, 126] on icon at bounding box center [240, 124] width 5 height 5
click at [179, 231] on span at bounding box center [183, 233] width 53 height 5
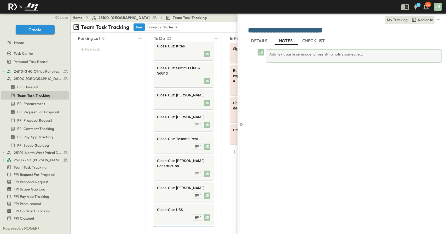
type textarea "**********"
click at [291, 52] on div "Add text, paste an image, or use '@' to notify someone..." at bounding box center [354, 55] width 176 height 13
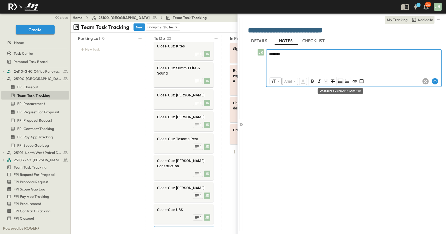
click at [342, 82] on icon "Unordered List (Ctrl + Shift + 8)" at bounding box center [340, 81] width 5 height 5
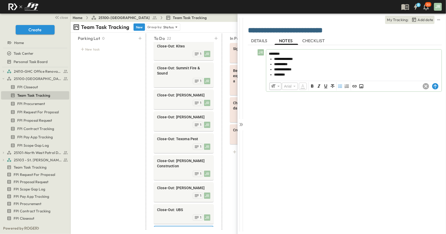
click at [440, 84] on div "​ Arial ​ ​ ***** ​" at bounding box center [353, 86] width 175 height 10
click at [436, 86] on icon at bounding box center [434, 87] width 3 height 4
click at [241, 126] on icon at bounding box center [242, 124] width 2 height 3
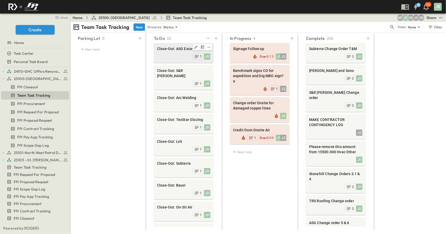
click at [176, 57] on div "JR 1" at bounding box center [183, 55] width 53 height 7
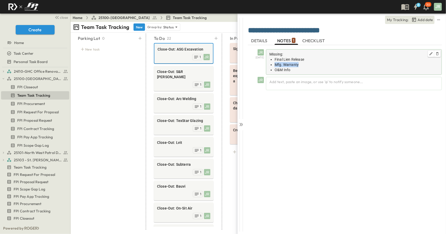
drag, startPoint x: 301, startPoint y: 64, endPoint x: 274, endPoint y: 66, distance: 27.5
click at [274, 66] on ul "Final Lien Release Mfg. Warranty O&M Info" at bounding box center [353, 65] width 169 height 16
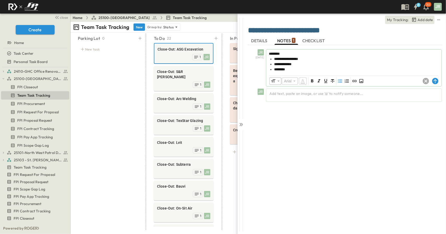
click at [298, 63] on li "**********" at bounding box center [356, 64] width 165 height 5
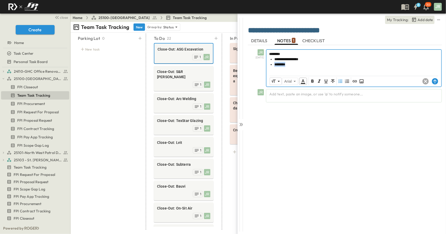
drag, startPoint x: 295, startPoint y: 64, endPoint x: 264, endPoint y: 65, distance: 31.1
click at [264, 65] on div "**********" at bounding box center [346, 68] width 192 height 38
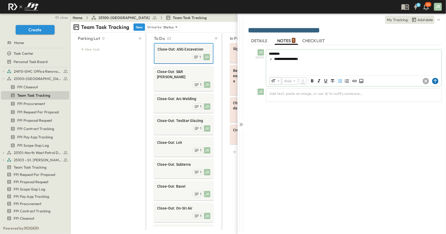
click at [434, 82] on icon at bounding box center [435, 81] width 6 height 6
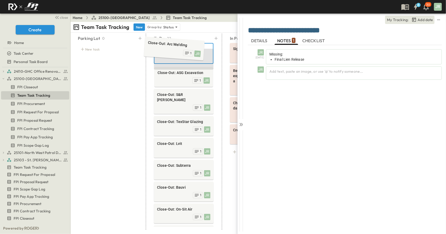
drag, startPoint x: 182, startPoint y: 100, endPoint x: 172, endPoint y: 49, distance: 51.8
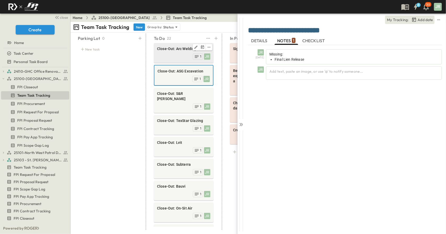
click at [176, 52] on div "Close-Out: Arc Welding" at bounding box center [183, 49] width 53 height 6
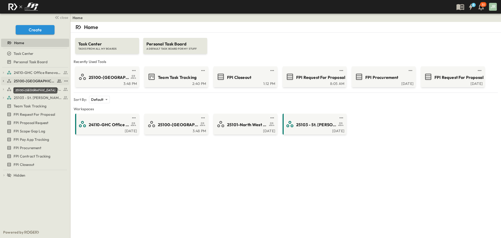
click at [31, 78] on span "25100-[GEOGRAPHIC_DATA]" at bounding box center [35, 80] width 42 height 5
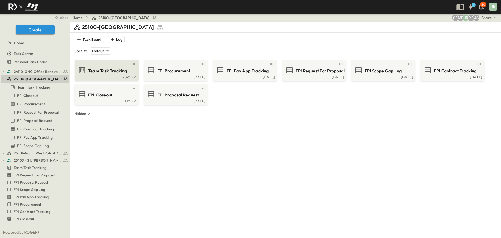
click at [106, 70] on span "Team Task Tracking" at bounding box center [107, 71] width 39 height 6
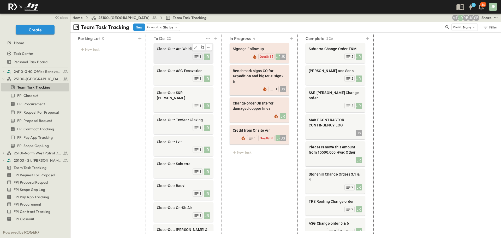
click at [180, 55] on div "JR 1" at bounding box center [183, 55] width 53 height 7
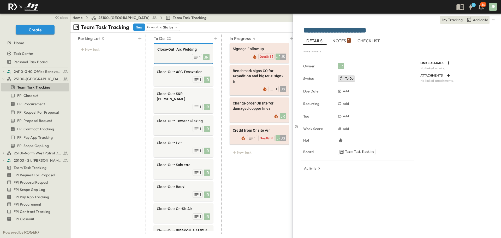
click at [340, 39] on span "NOTES 1" at bounding box center [342, 40] width 18 height 5
click at [187, 70] on div at bounding box center [183, 70] width 53 height 0
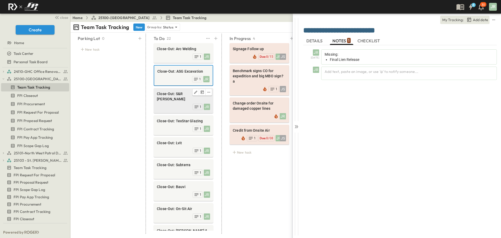
click at [177, 95] on span "Close-Out: S&R [PERSON_NAME]" at bounding box center [183, 96] width 53 height 10
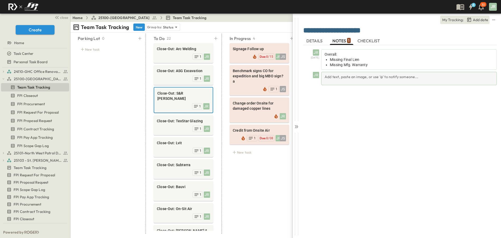
click at [371, 78] on div "Add text, paste an image, or use '@' to notify someone..." at bounding box center [409, 78] width 176 height 13
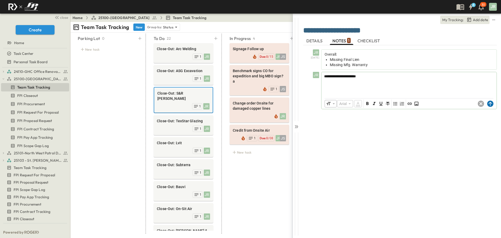
click at [445, 105] on circle at bounding box center [490, 104] width 6 height 6
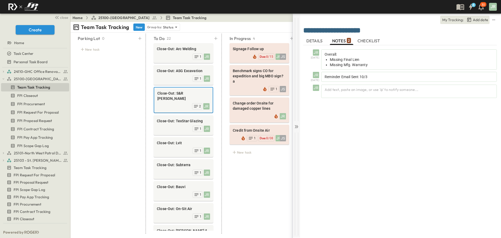
click at [296, 124] on icon at bounding box center [296, 126] width 5 height 5
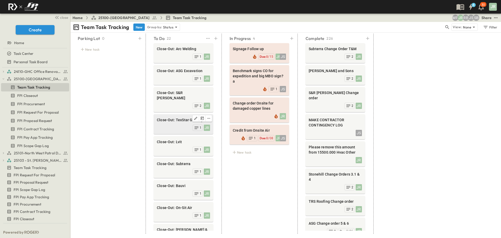
click at [173, 117] on div "Close-Out: TexStar Glazing" at bounding box center [183, 120] width 53 height 6
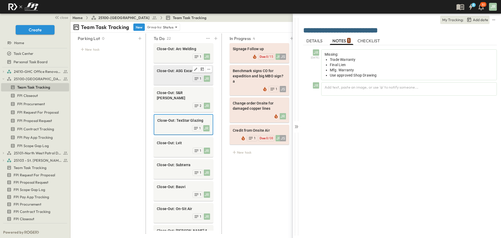
click at [173, 71] on span "Close-Out: ASG Excavation" at bounding box center [183, 70] width 53 height 5
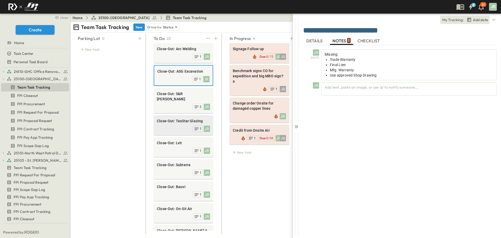
click at [176, 125] on div "JR 1" at bounding box center [183, 128] width 53 height 7
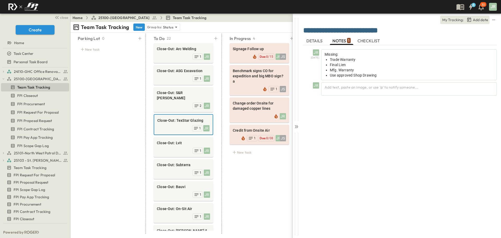
drag, startPoint x: 293, startPoint y: 124, endPoint x: 286, endPoint y: 127, distance: 7.7
click at [293, 124] on div at bounding box center [296, 126] width 7 height 224
click at [187, 140] on div "Close-Out: Lvit" at bounding box center [183, 143] width 53 height 6
